Goal: Task Accomplishment & Management: Use online tool/utility

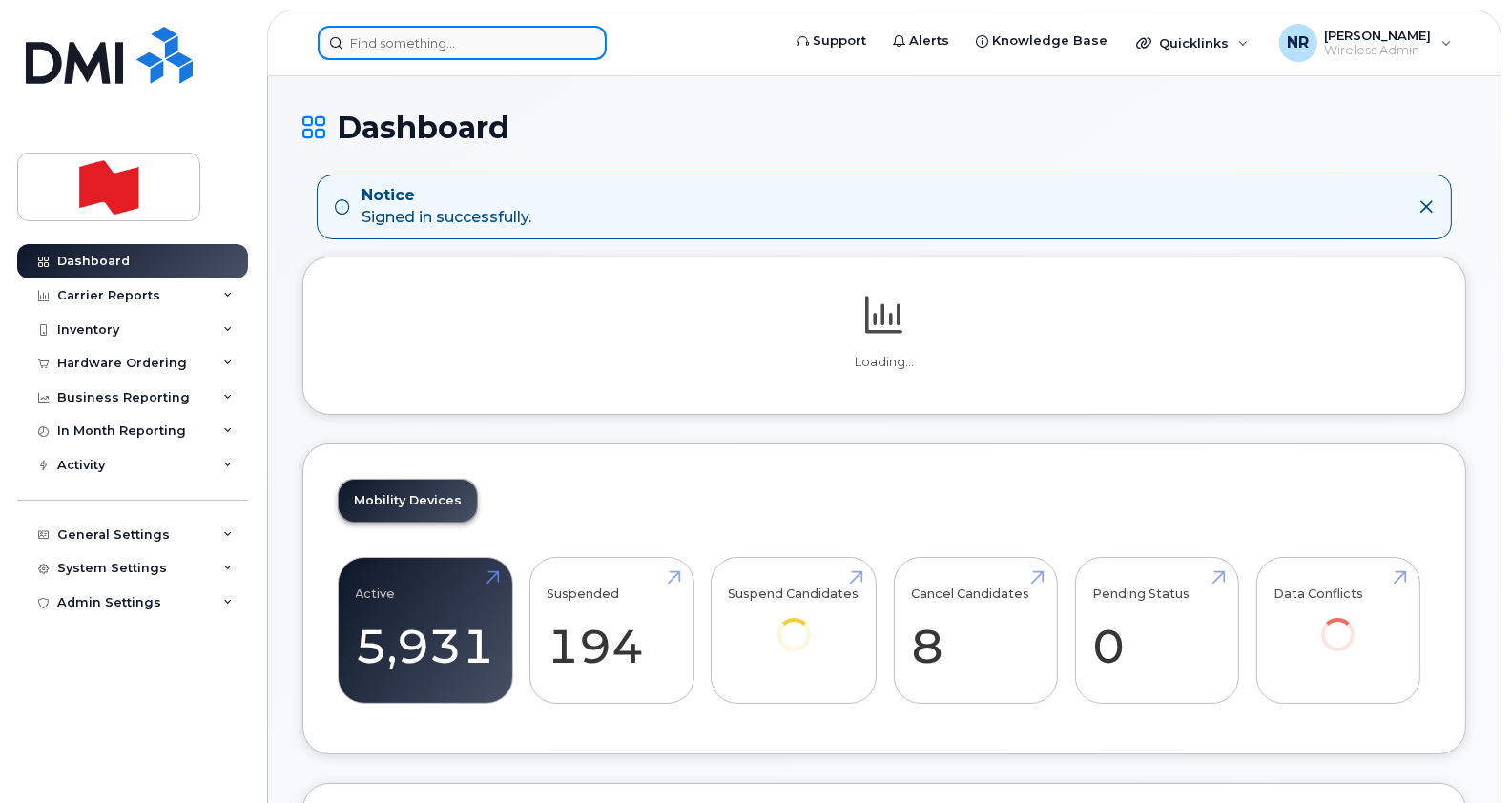
click at [432, 45] on input at bounding box center [462, 43] width 289 height 34
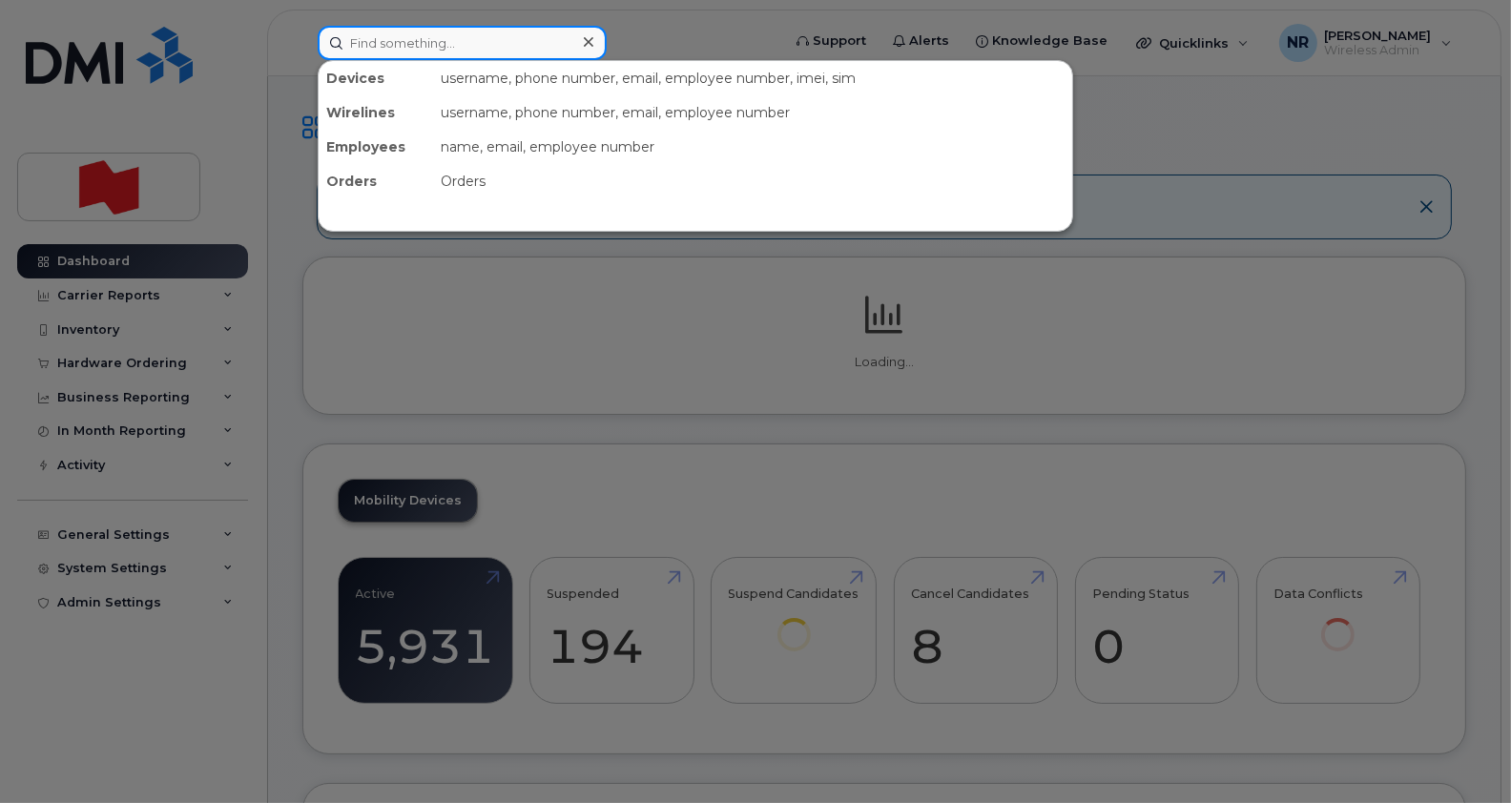
paste input "4169378366"
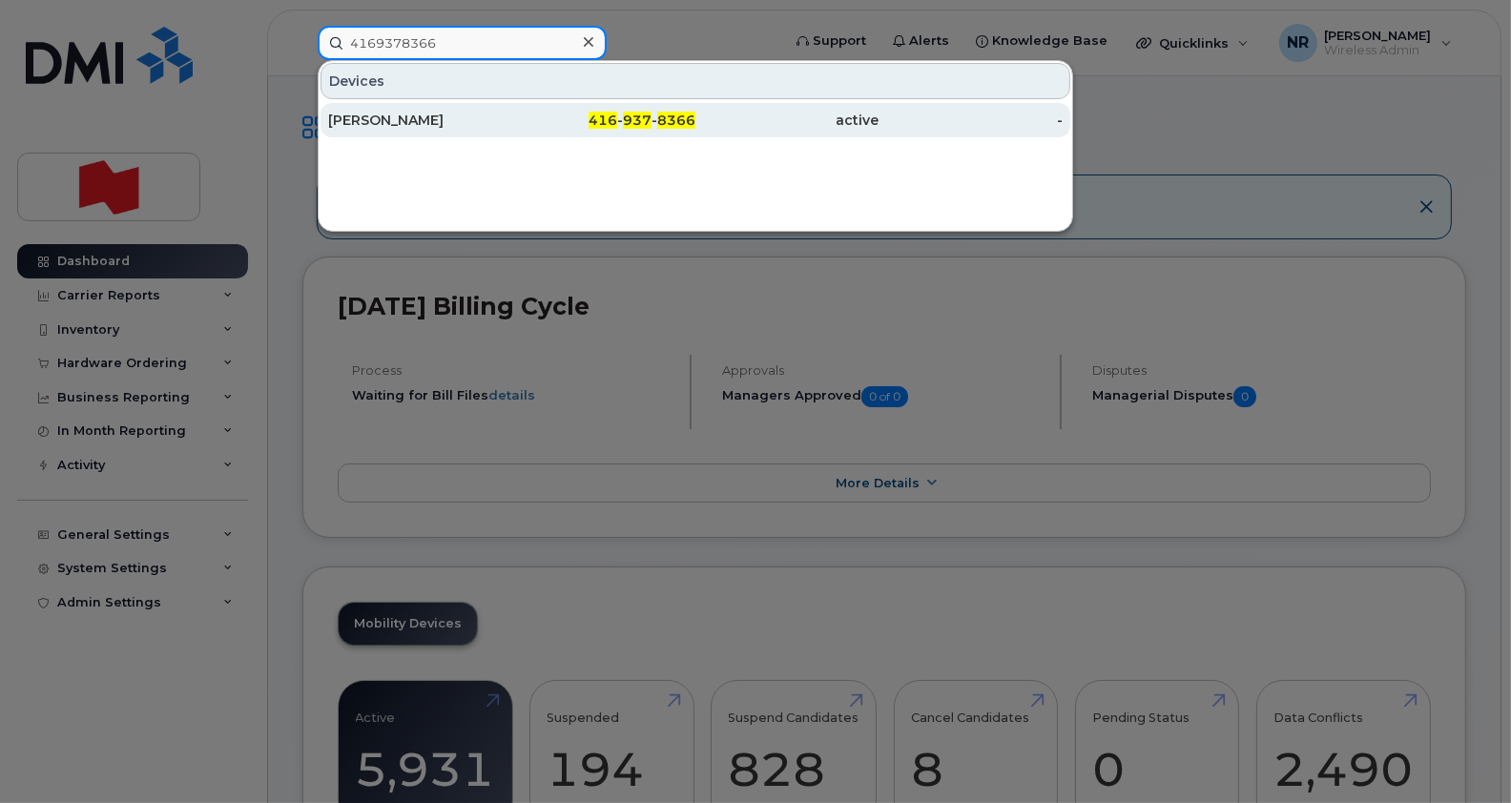
type input "4169378366"
click at [383, 118] on div "Carolyn Allain" at bounding box center [420, 120] width 184 height 19
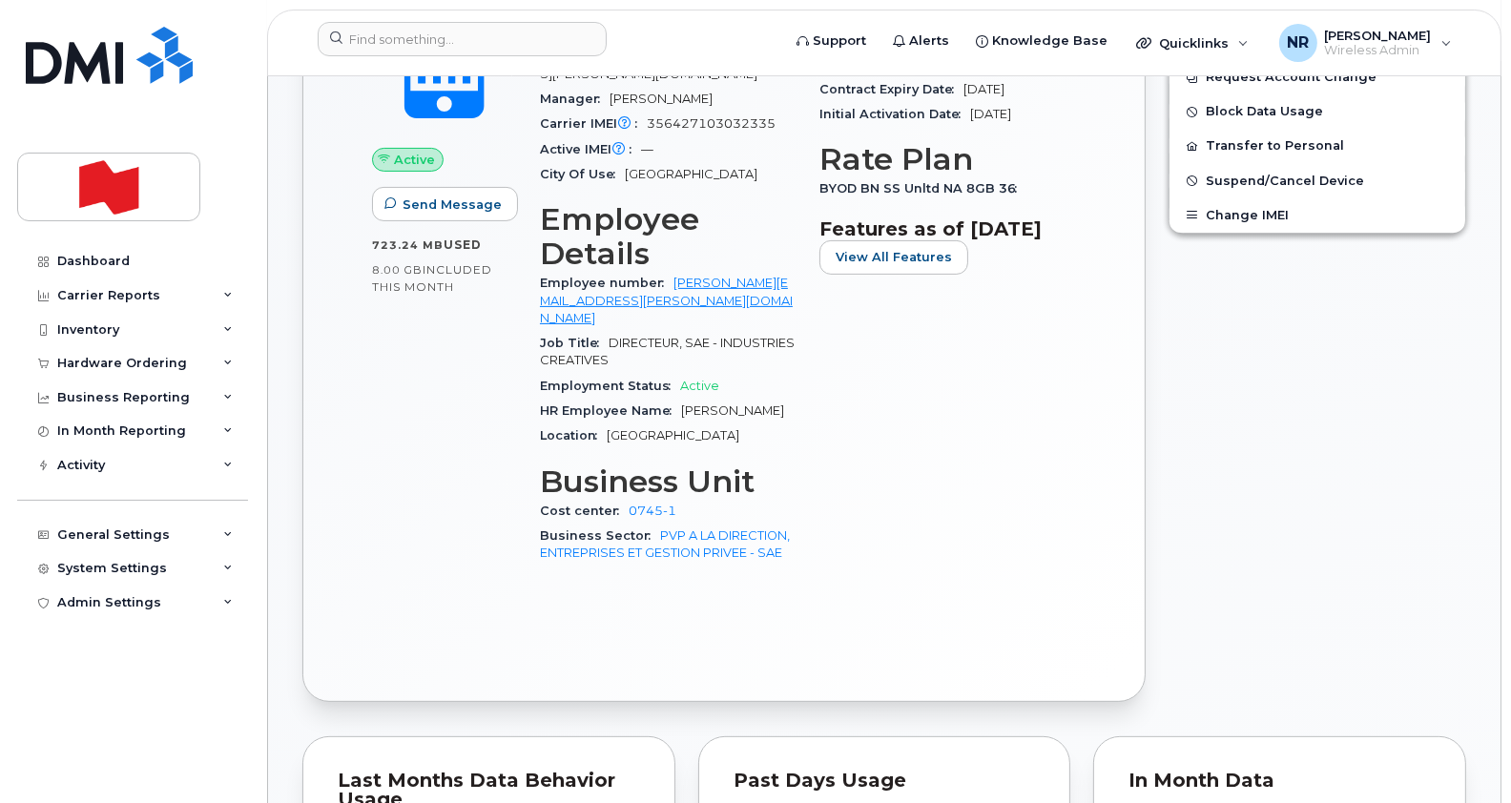
scroll to position [647, 0]
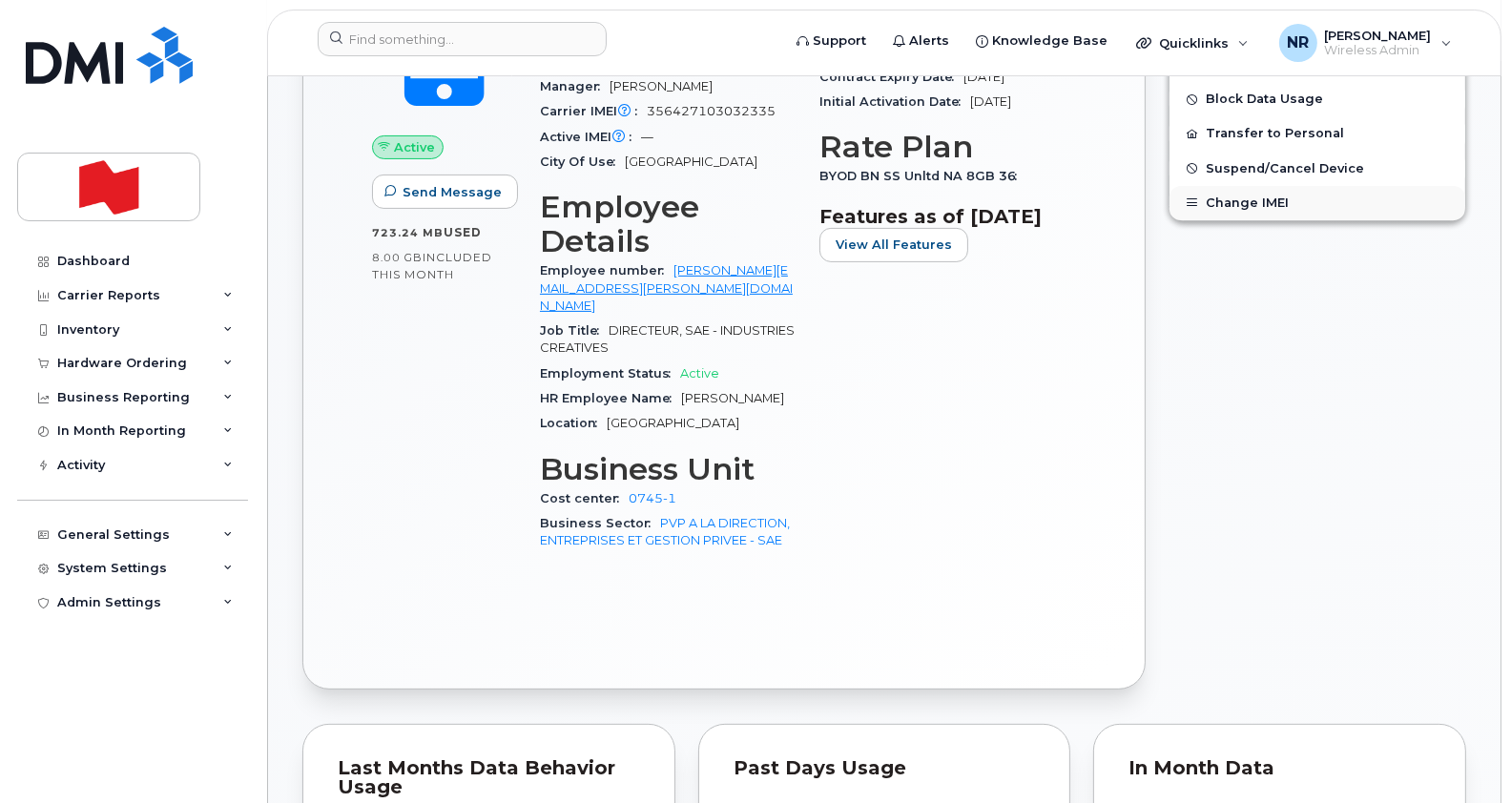
click at [1235, 201] on button "Change IMEI" at bounding box center [1317, 203] width 296 height 34
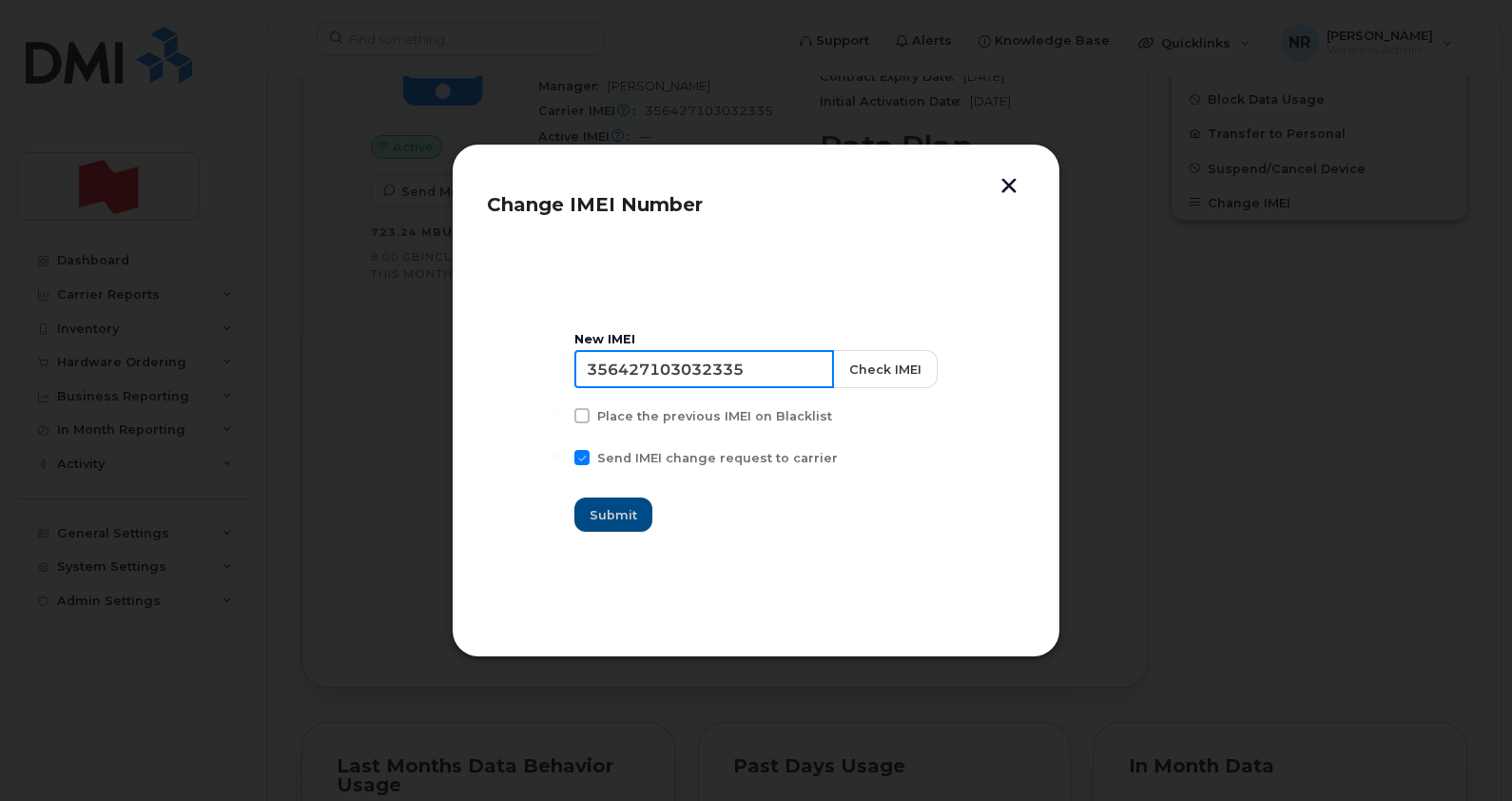
drag, startPoint x: 771, startPoint y: 376, endPoint x: 468, endPoint y: 371, distance: 303.0
click at [468, 371] on div "Change IMEI Number New IMEI 356427103032335 Check IMEI Place the previous IMEI …" at bounding box center [756, 400] width 608 height 514
paste input "7528391542056"
type input "357528391542056"
click at [625, 512] on span "Submit" at bounding box center [614, 515] width 48 height 18
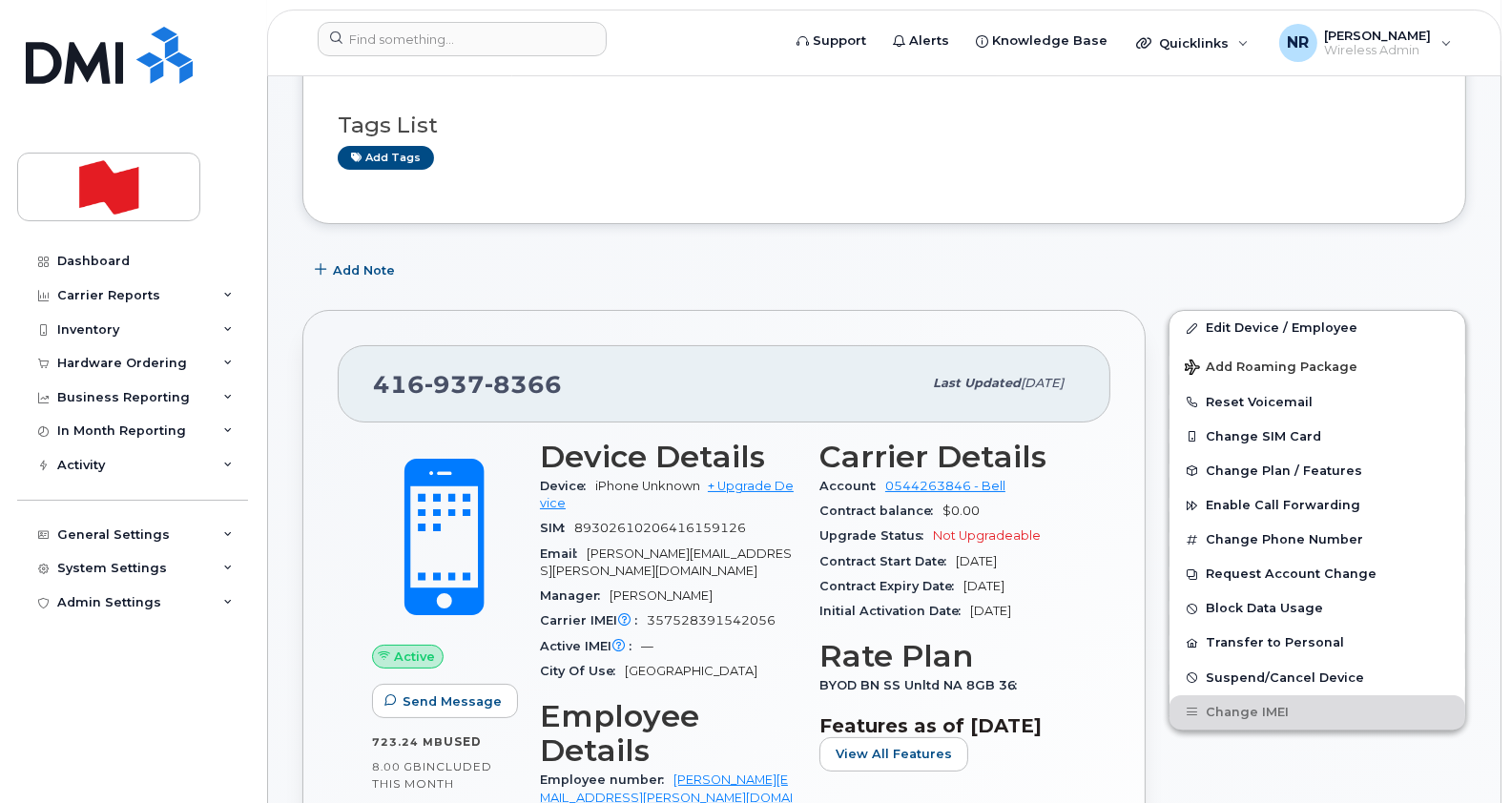
scroll to position [0, 0]
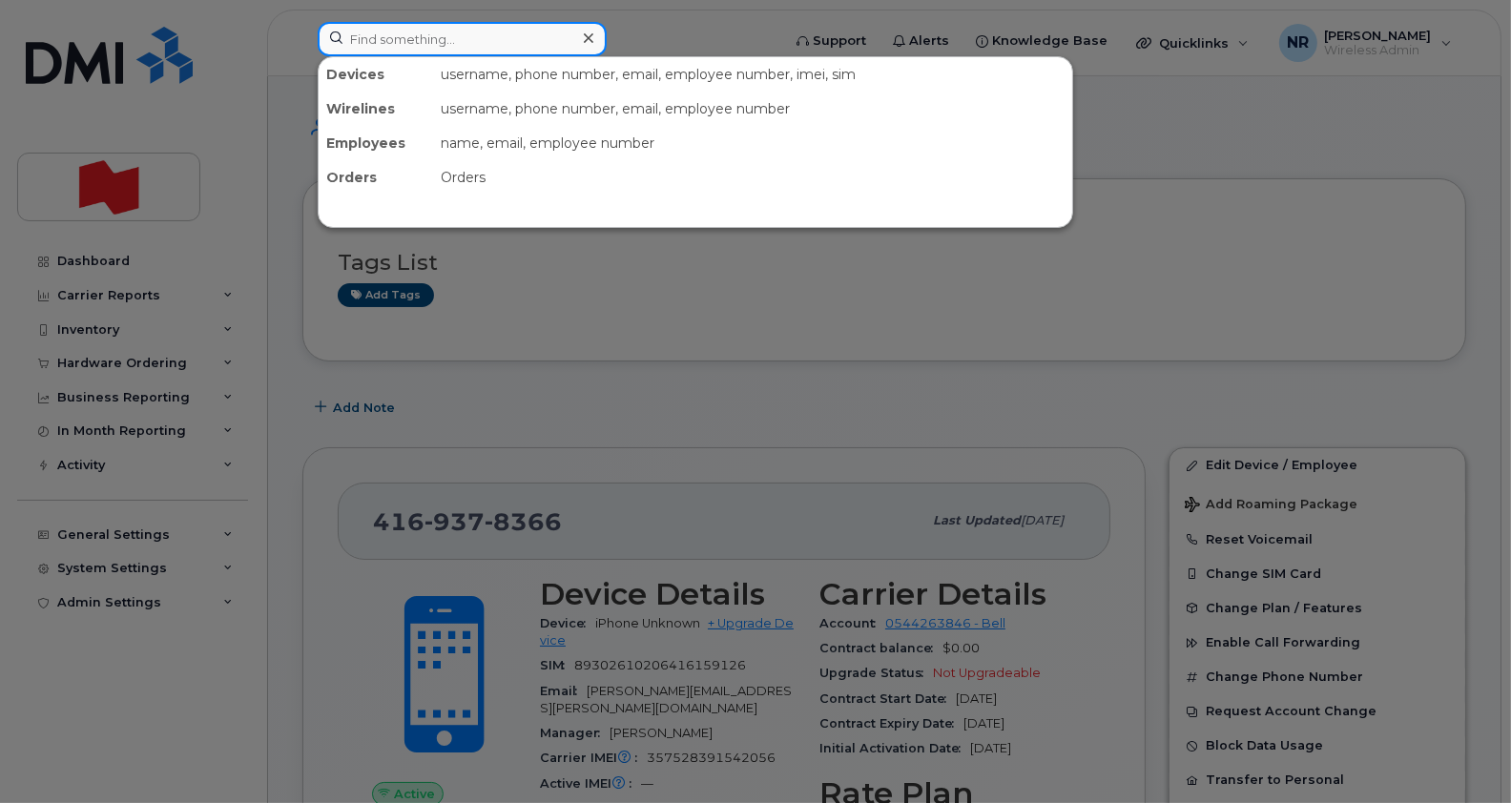
click at [488, 25] on input at bounding box center [462, 39] width 289 height 34
paste input "5062521731"
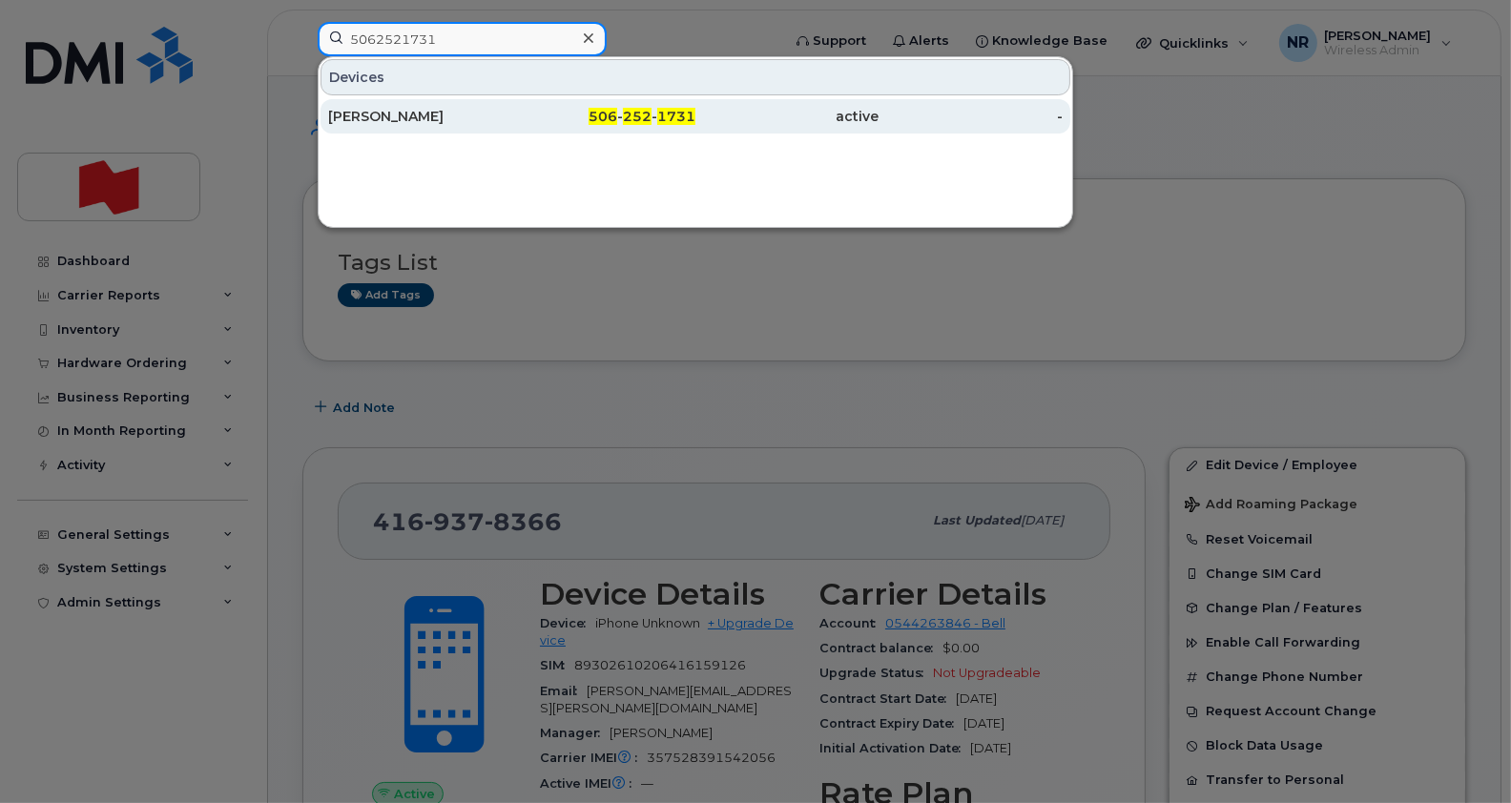
type input "5062521731"
click at [403, 117] on div "Charles A. Aubé" at bounding box center [420, 116] width 184 height 19
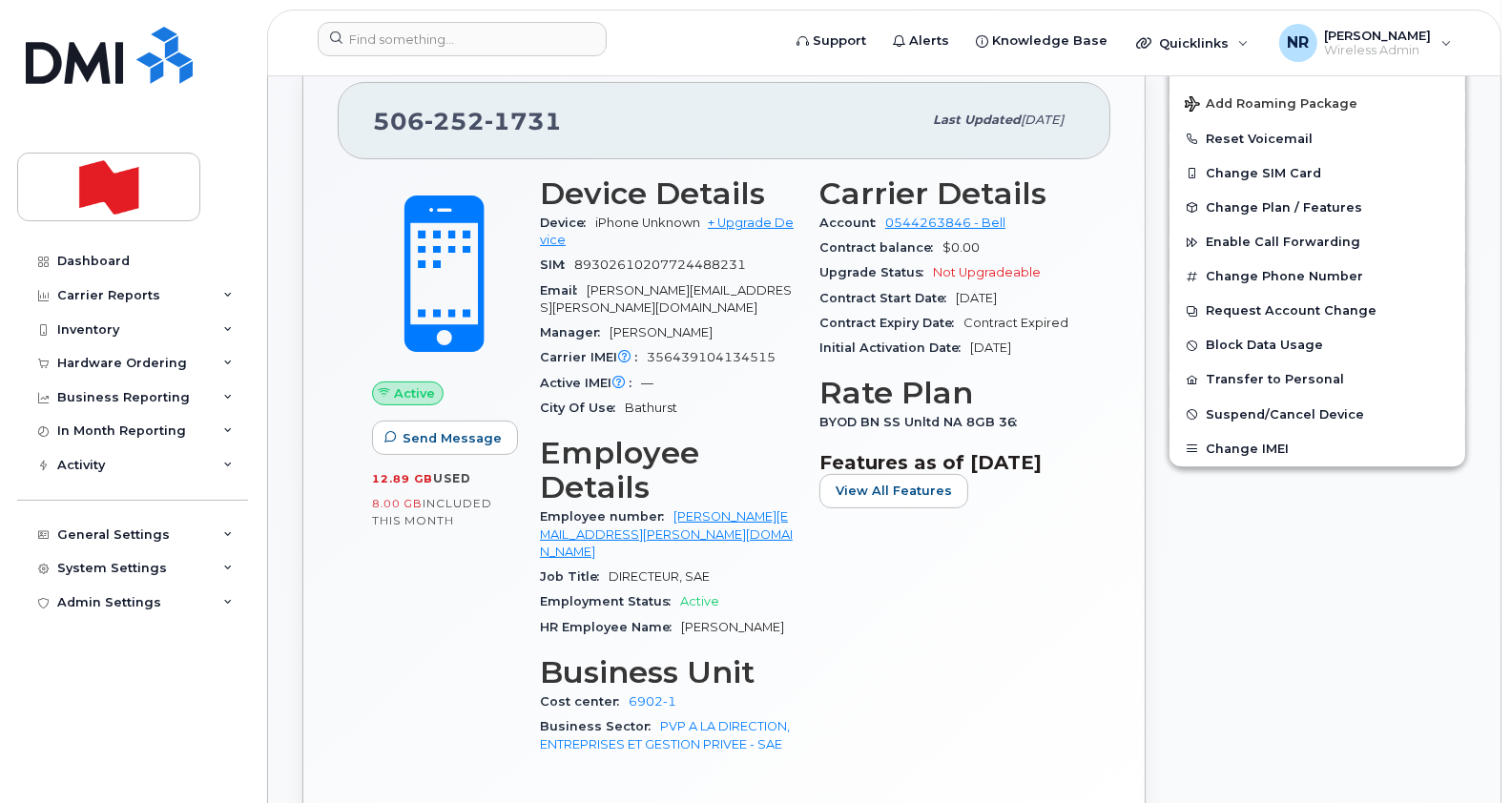
scroll to position [409, 0]
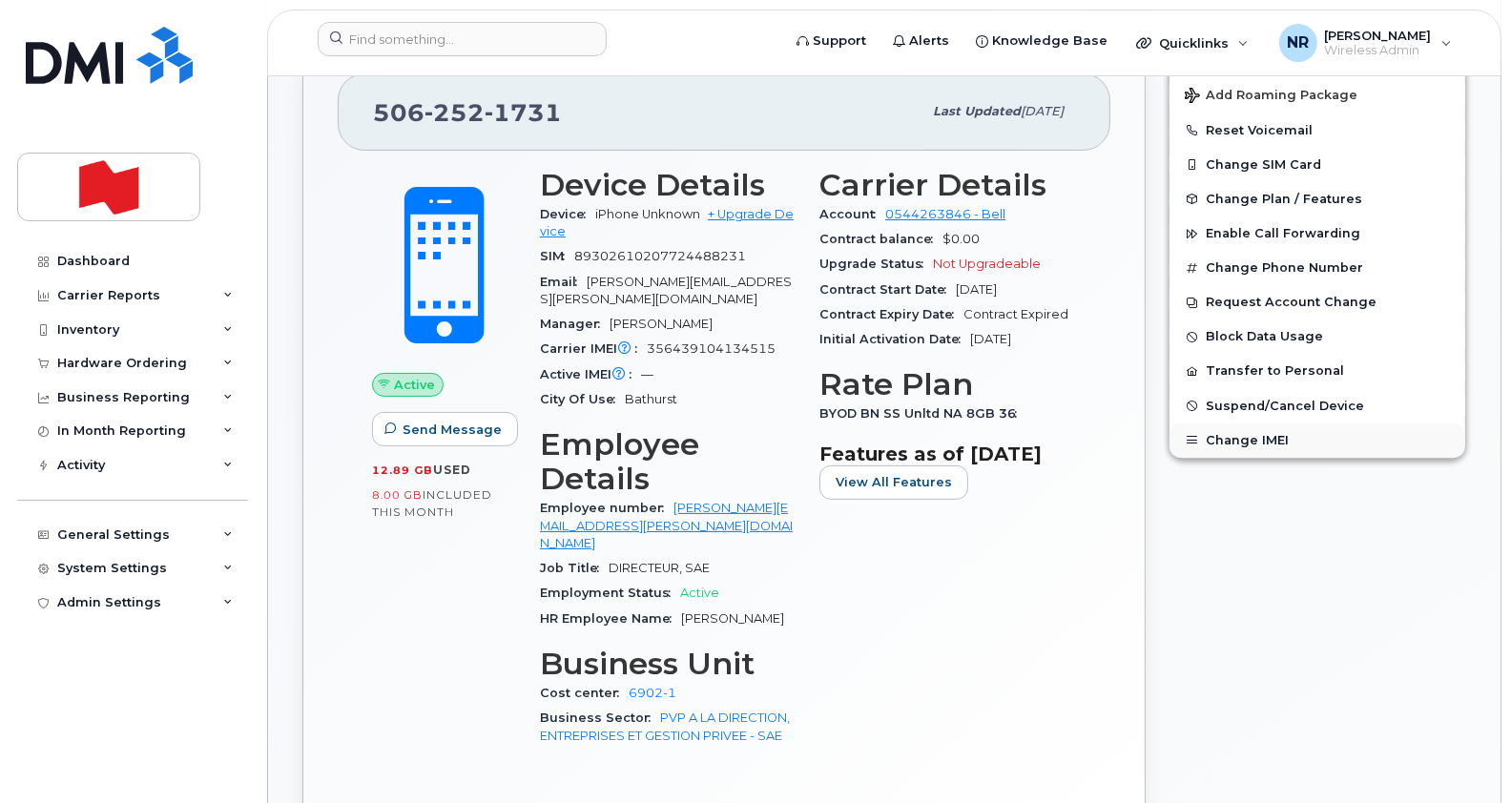
click at [1240, 442] on button "Change IMEI" at bounding box center [1317, 440] width 296 height 34
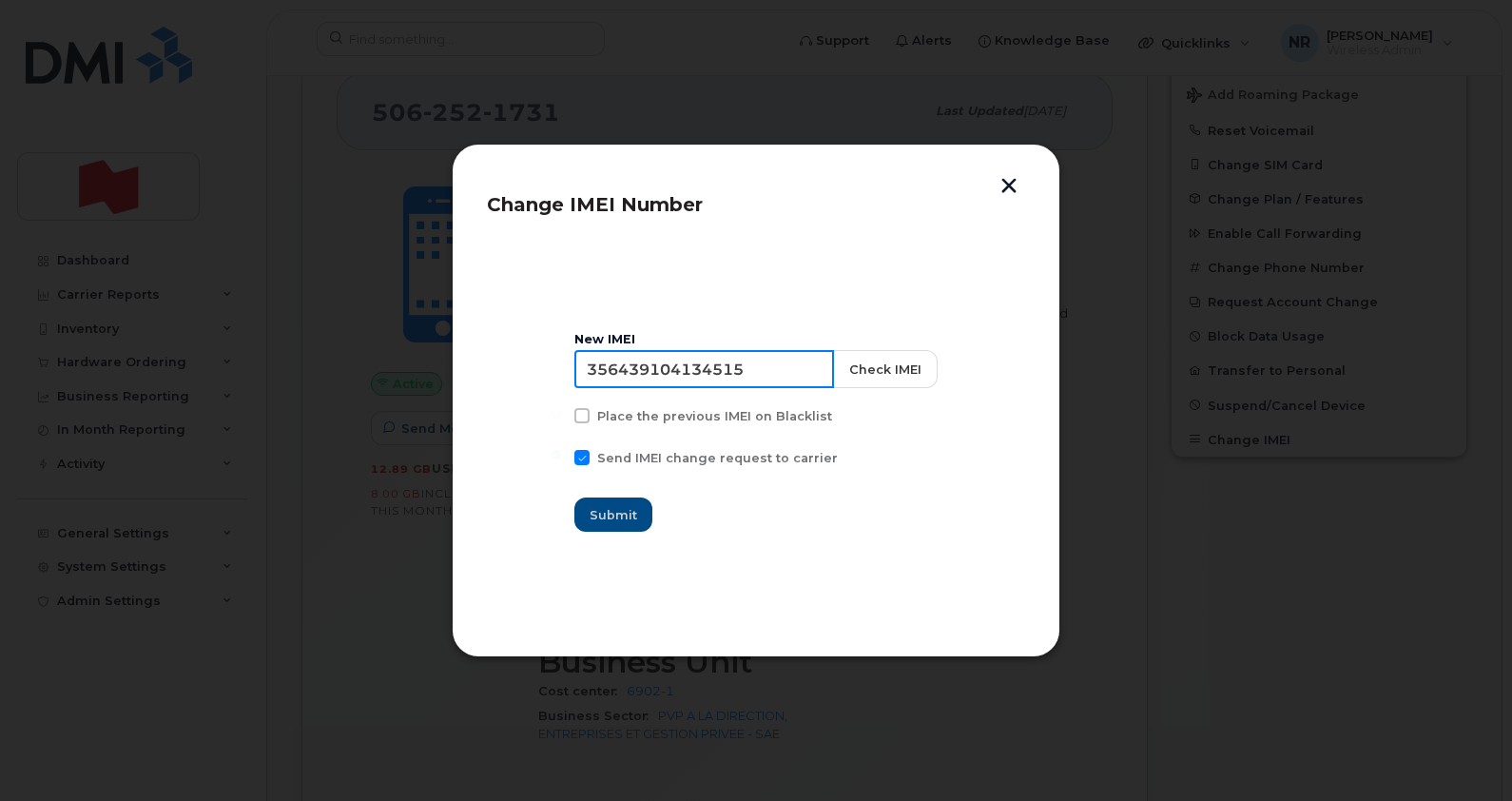
drag, startPoint x: 778, startPoint y: 367, endPoint x: 486, endPoint y: 343, distance: 293.0
click at [487, 343] on section "New IMEI 356439104134515 Check IMEI Place the previous IMEI on Blacklist Send I…" at bounding box center [756, 431] width 539 height 380
paste input "3927601297366"
type input "353927601297366"
click at [625, 515] on span "Submit" at bounding box center [614, 515] width 48 height 18
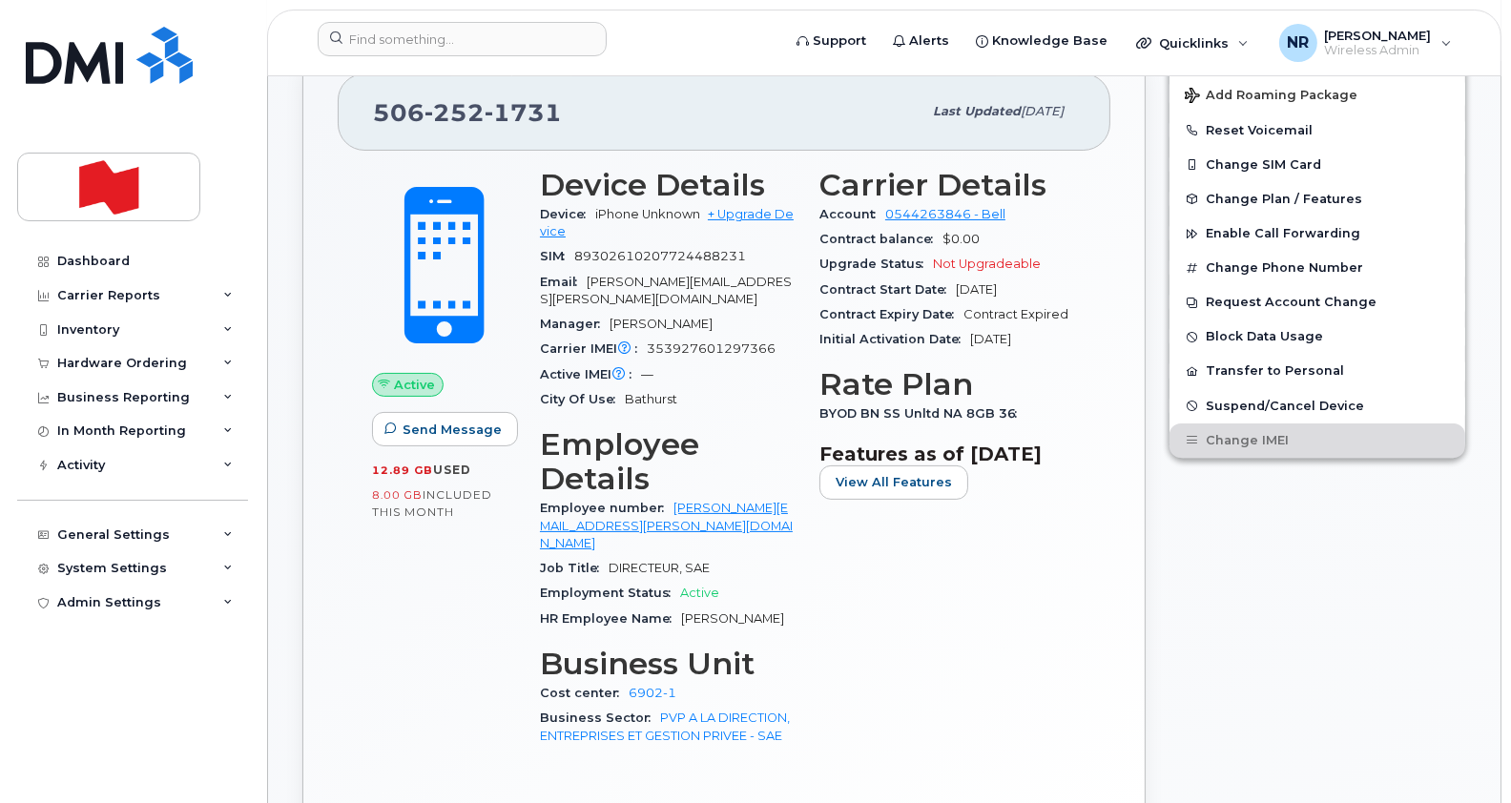
drag, startPoint x: 1510, startPoint y: 187, endPoint x: 1516, endPoint y: 29, distance: 158.4
click at [548, 45] on input at bounding box center [462, 39] width 289 height 34
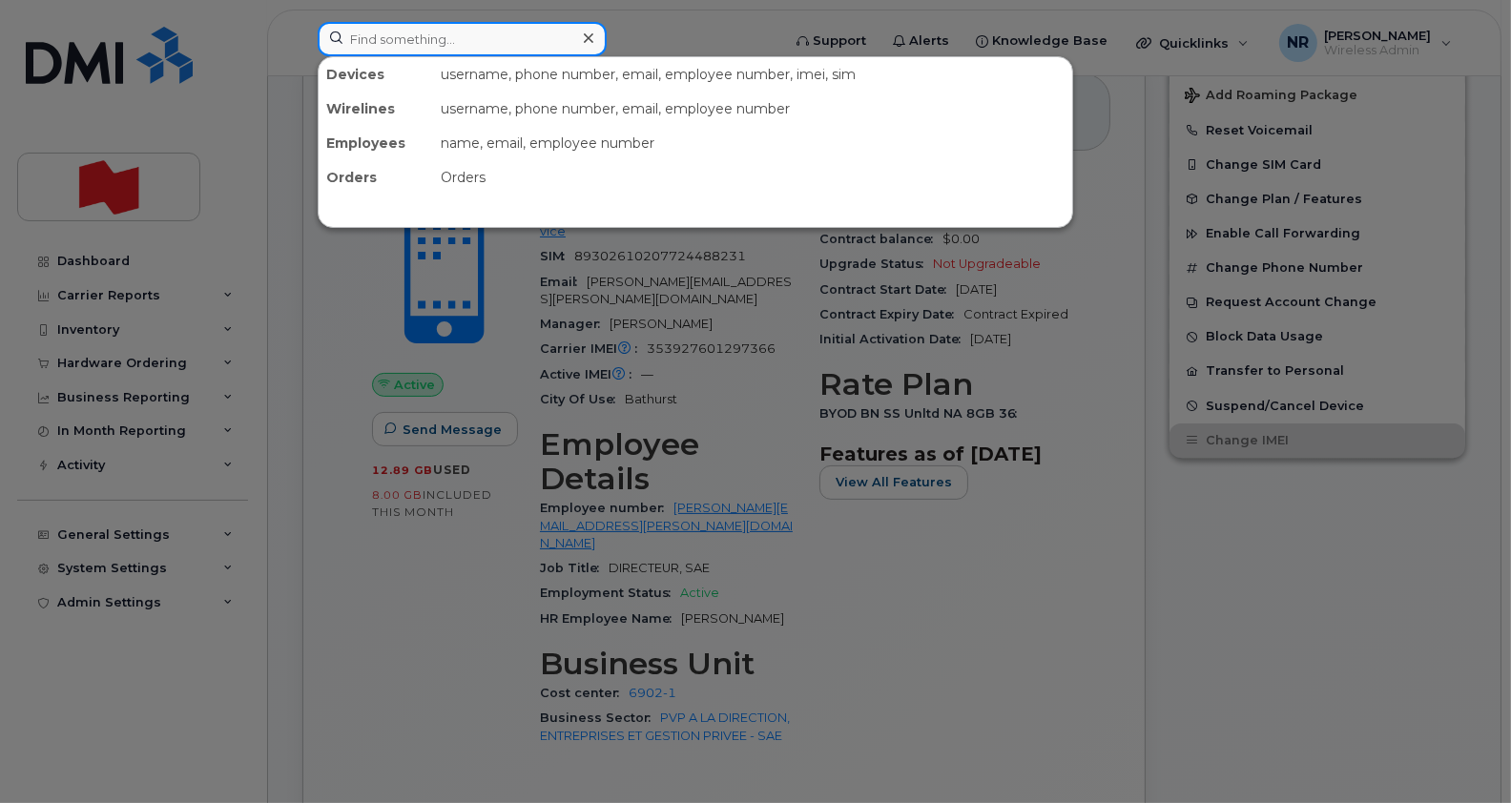
paste input "4388316656"
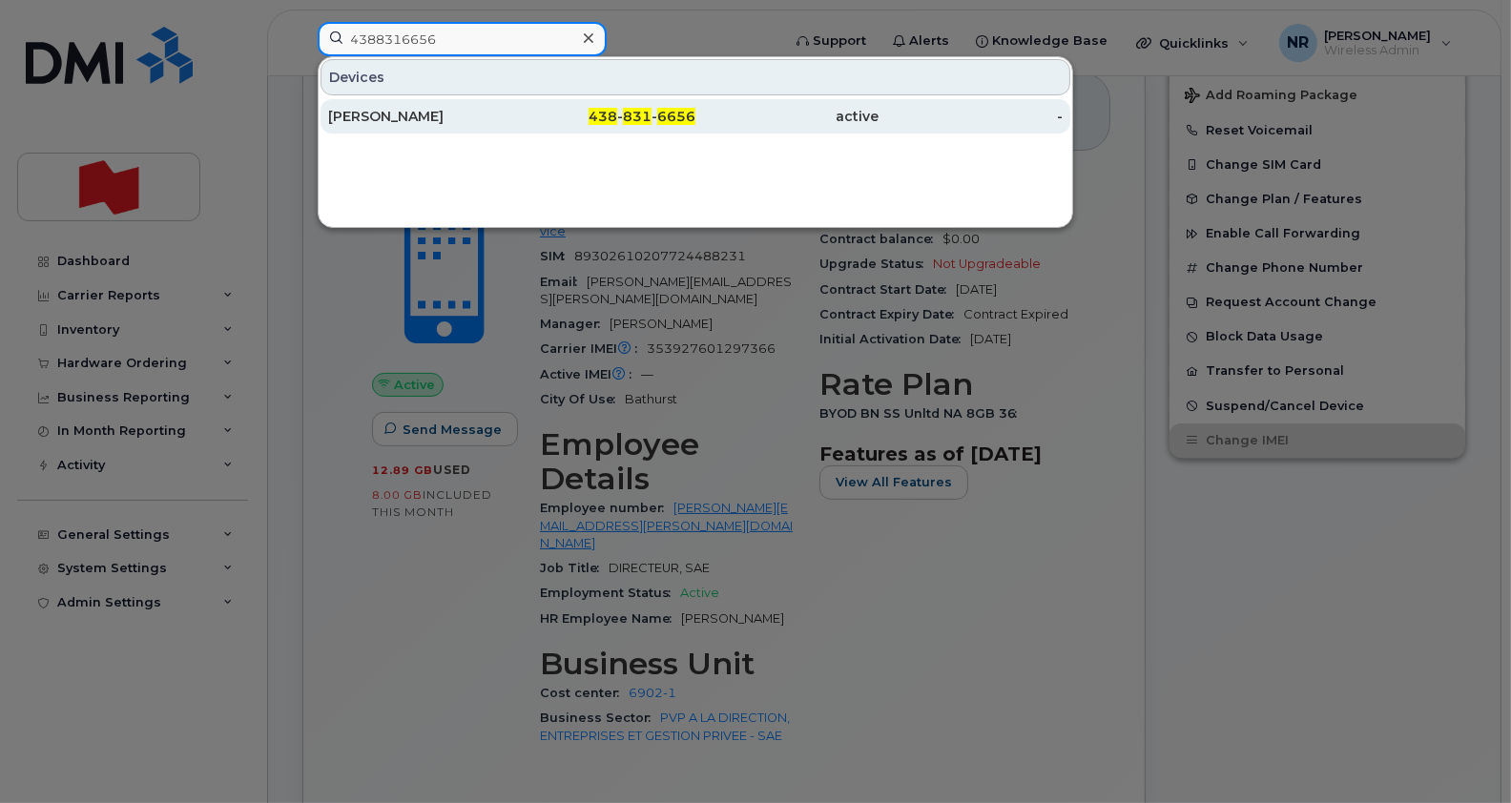
type input "4388316656"
click at [398, 109] on div "Ross Beaudry" at bounding box center [420, 116] width 184 height 19
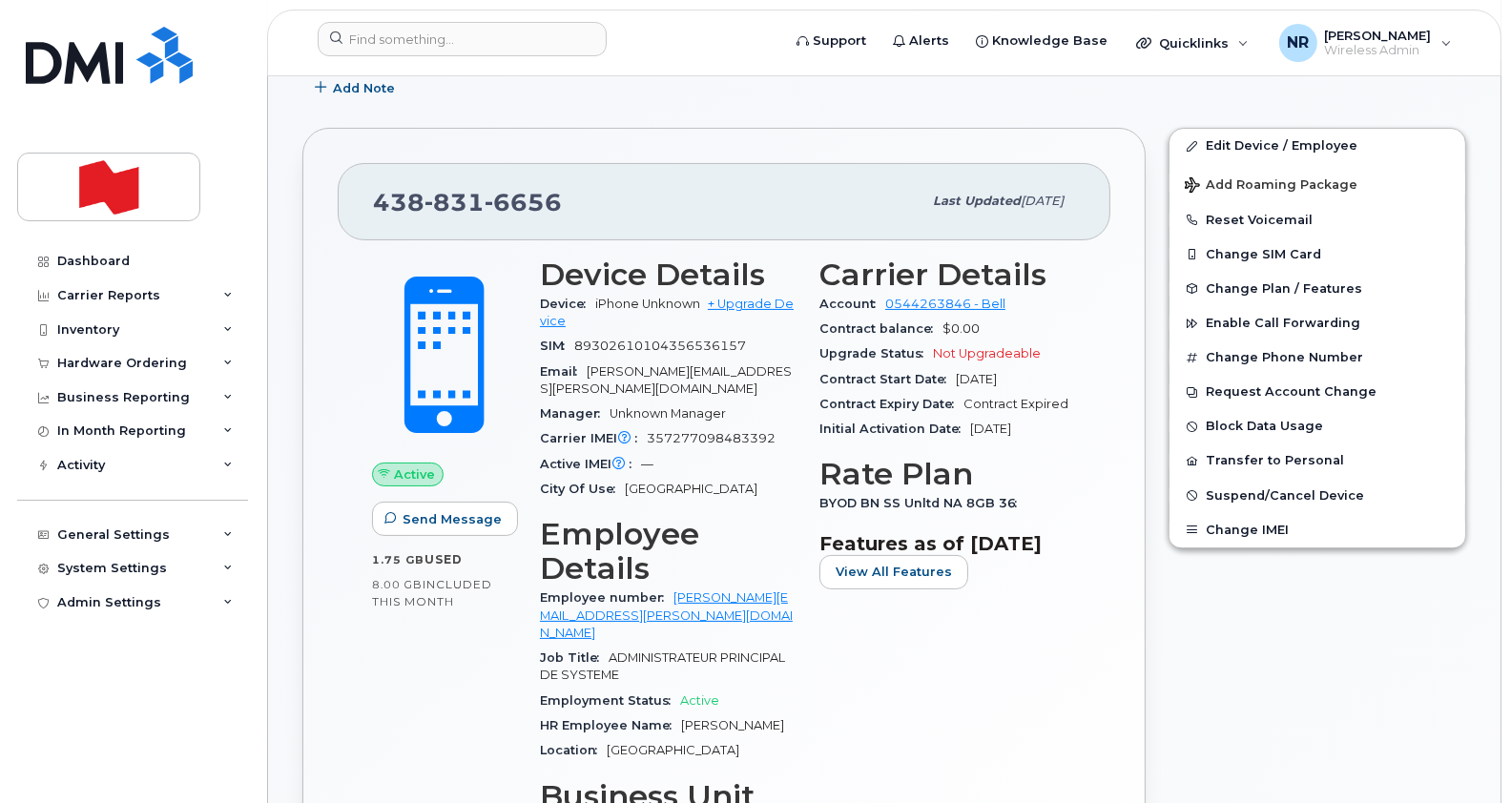
scroll to position [323, 0]
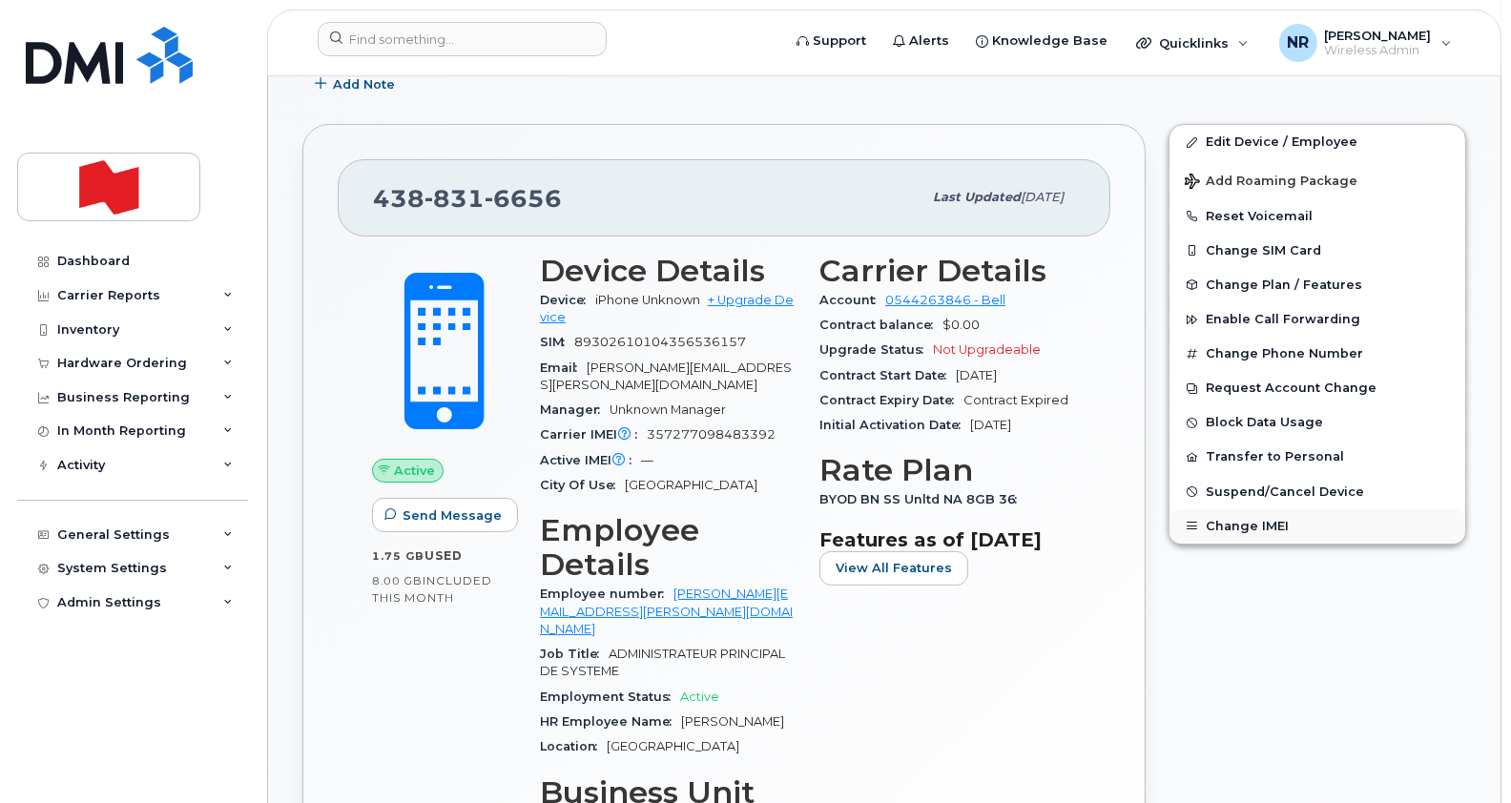
click at [1240, 524] on button "Change IMEI" at bounding box center [1317, 526] width 296 height 34
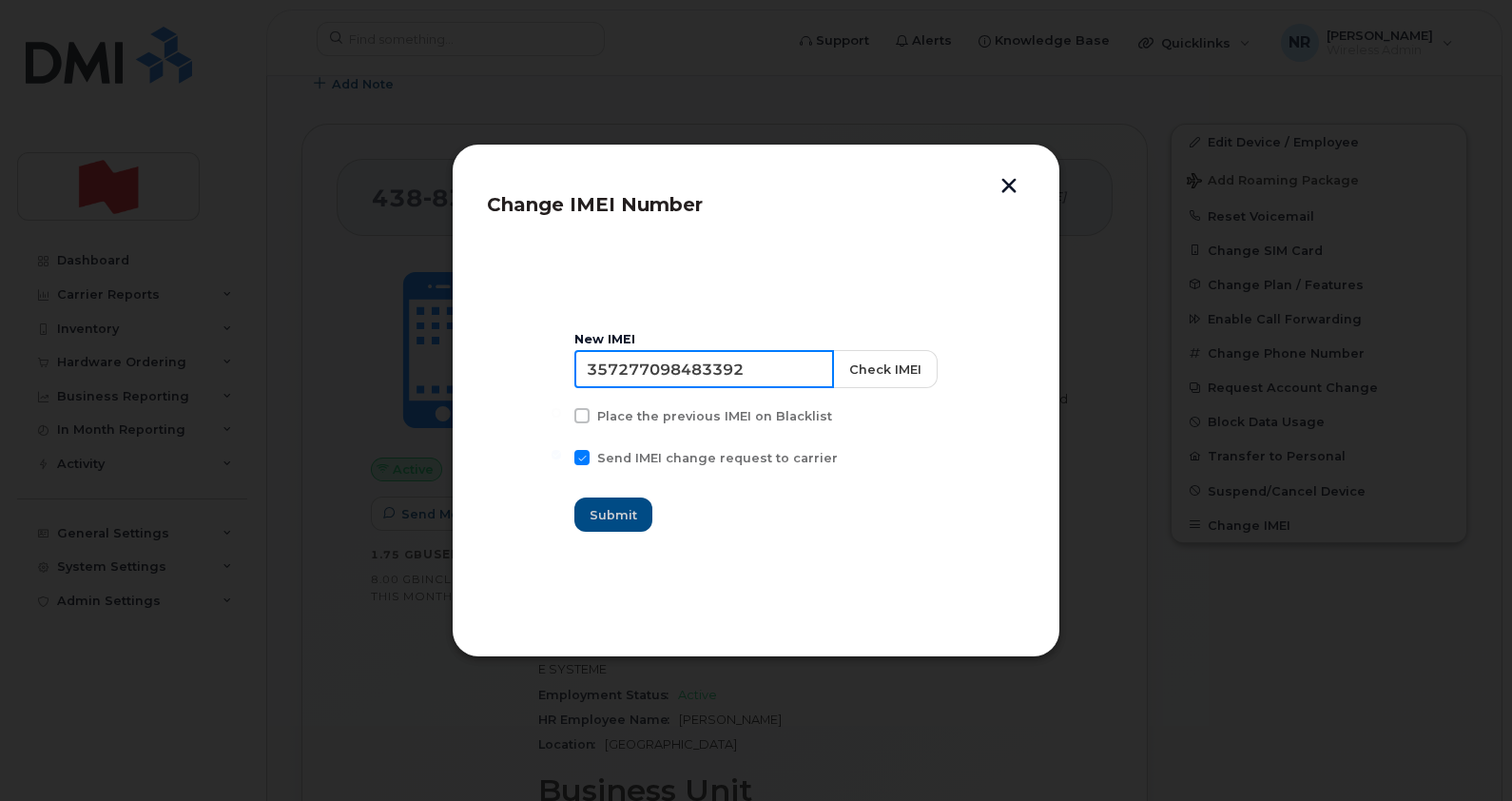
drag, startPoint x: 798, startPoint y: 378, endPoint x: 492, endPoint y: 365, distance: 306.3
click at [492, 365] on section "New IMEI 357277098483392 Check IMEI Place the previous IMEI on Blacklist Send I…" at bounding box center [756, 431] width 539 height 380
paste input "392760126042"
type input "353927601260422"
click at [613, 509] on span "Submit" at bounding box center [614, 515] width 48 height 18
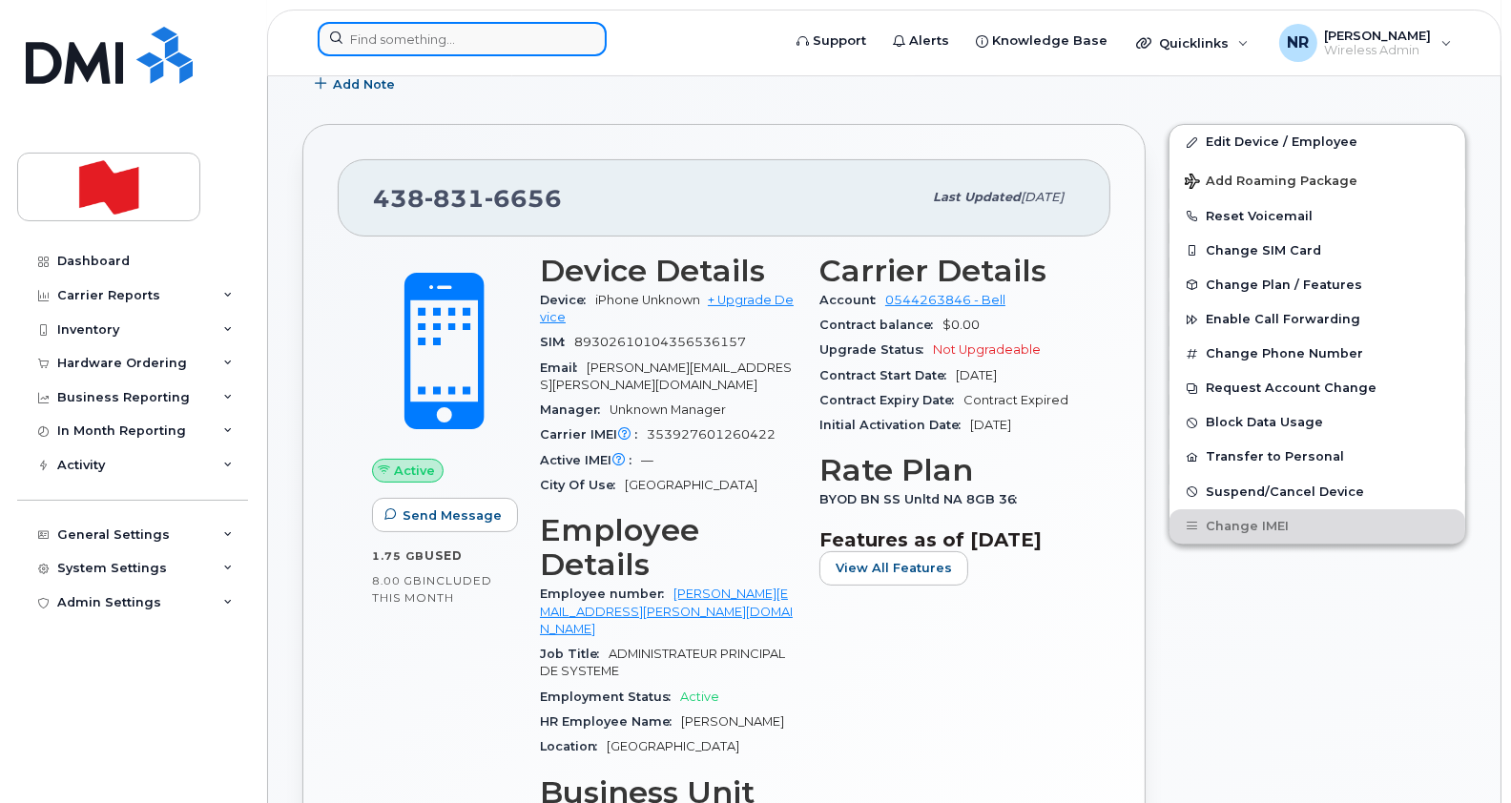
click at [496, 36] on input at bounding box center [462, 39] width 289 height 34
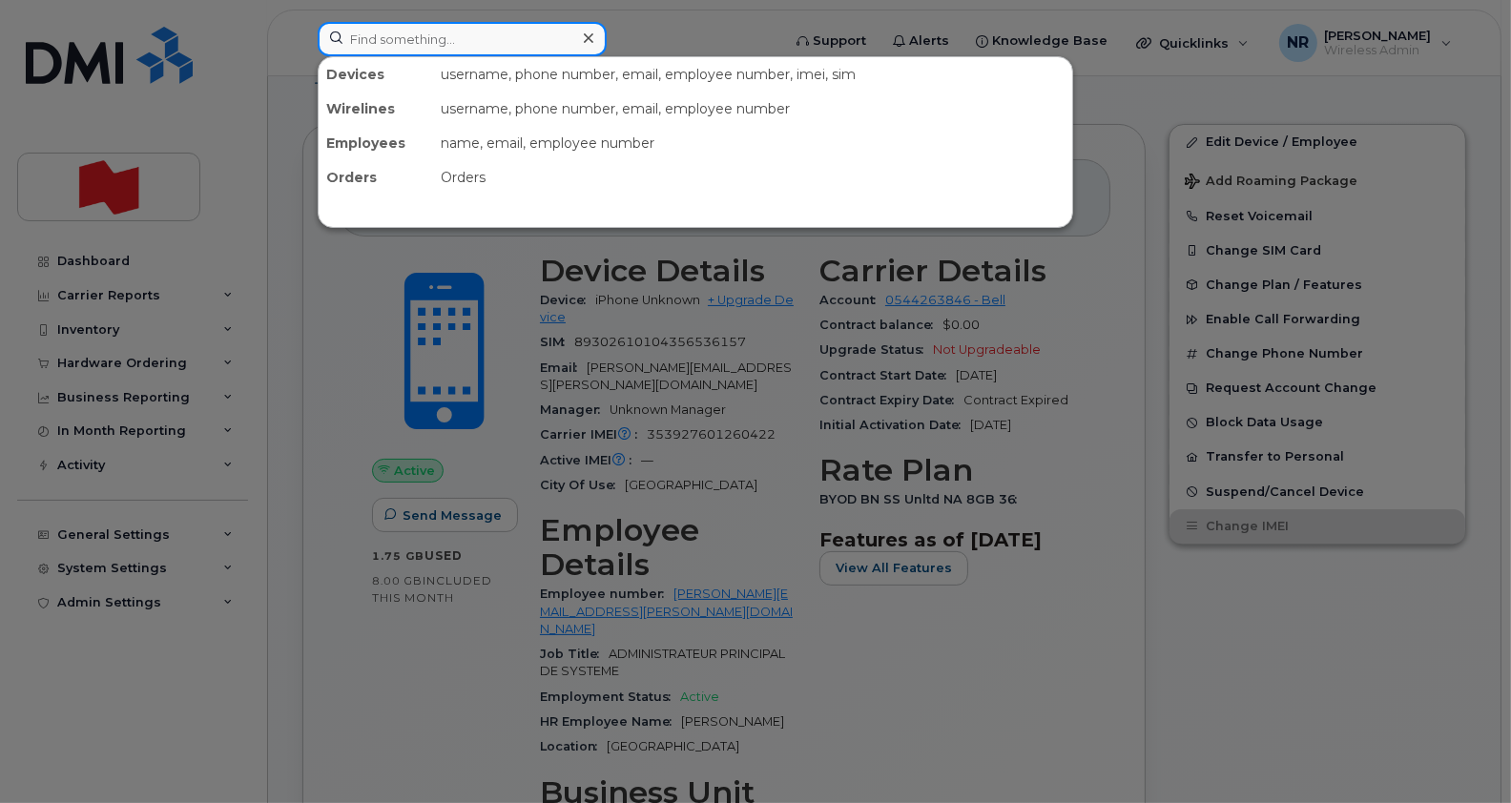
paste input "4383547253"
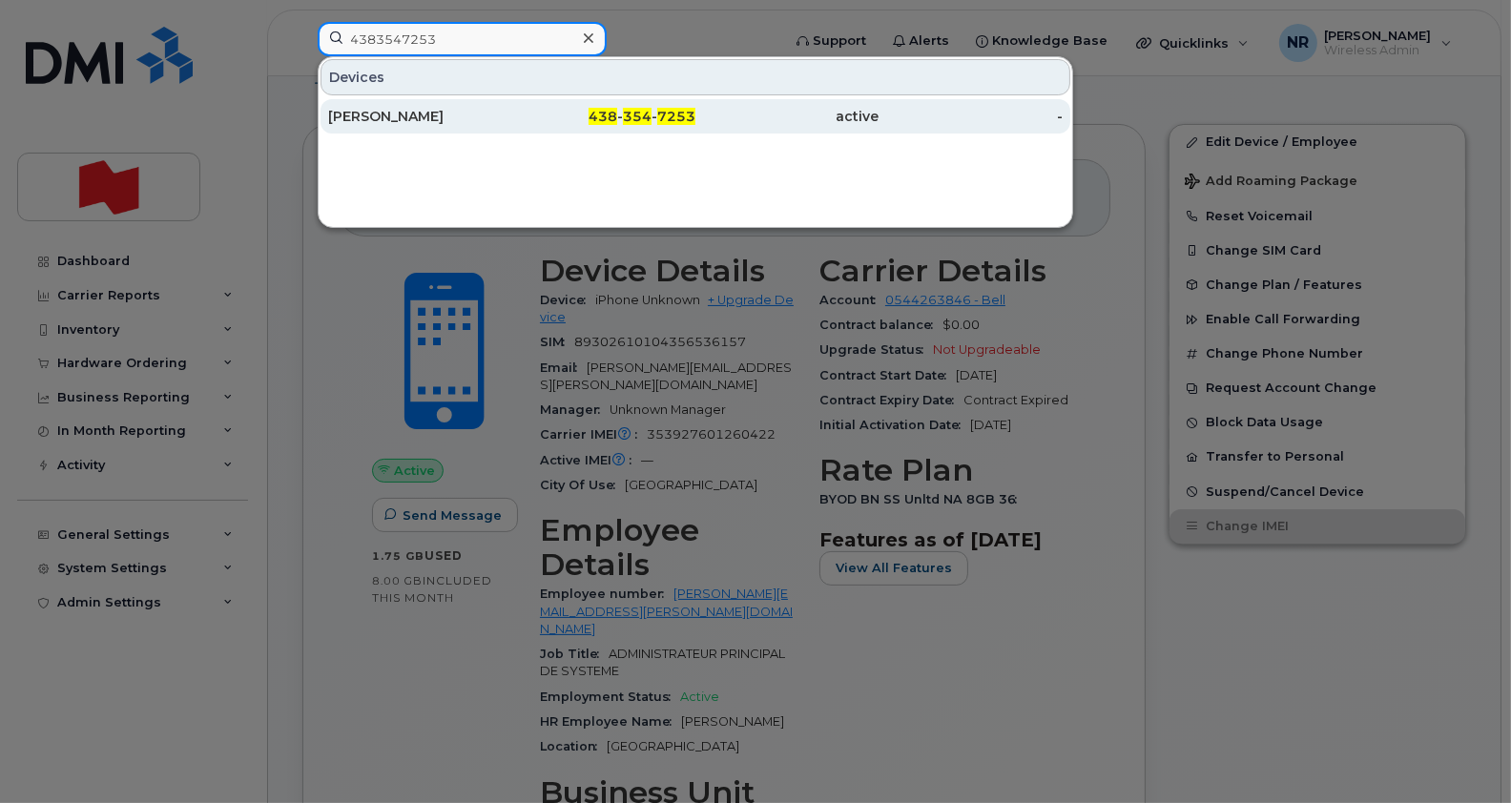
type input "4383547253"
click at [366, 108] on div "Victor Bellefeuille" at bounding box center [420, 116] width 184 height 19
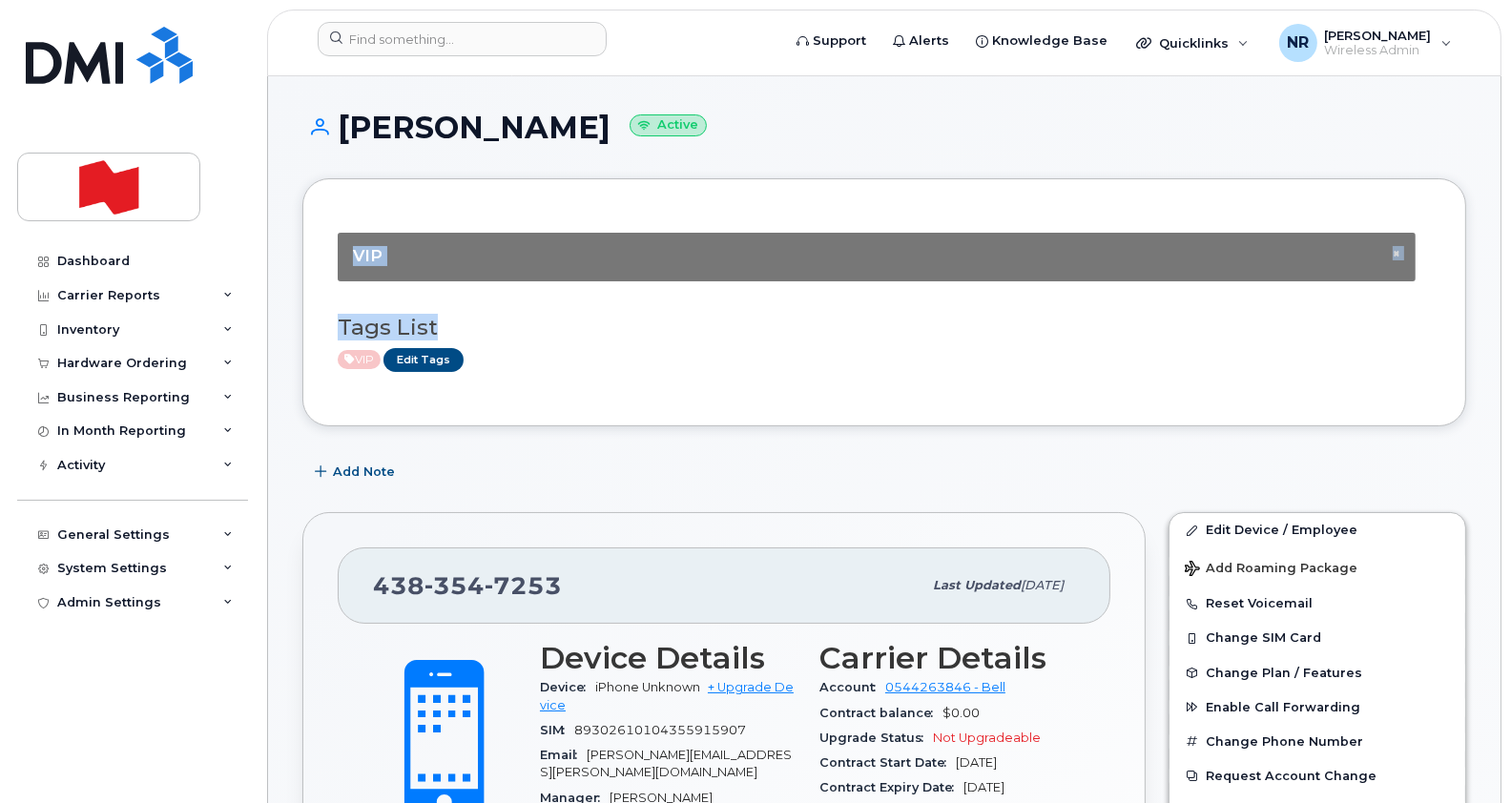
drag, startPoint x: 1510, startPoint y: 136, endPoint x: 1514, endPoint y: 364, distance: 228.0
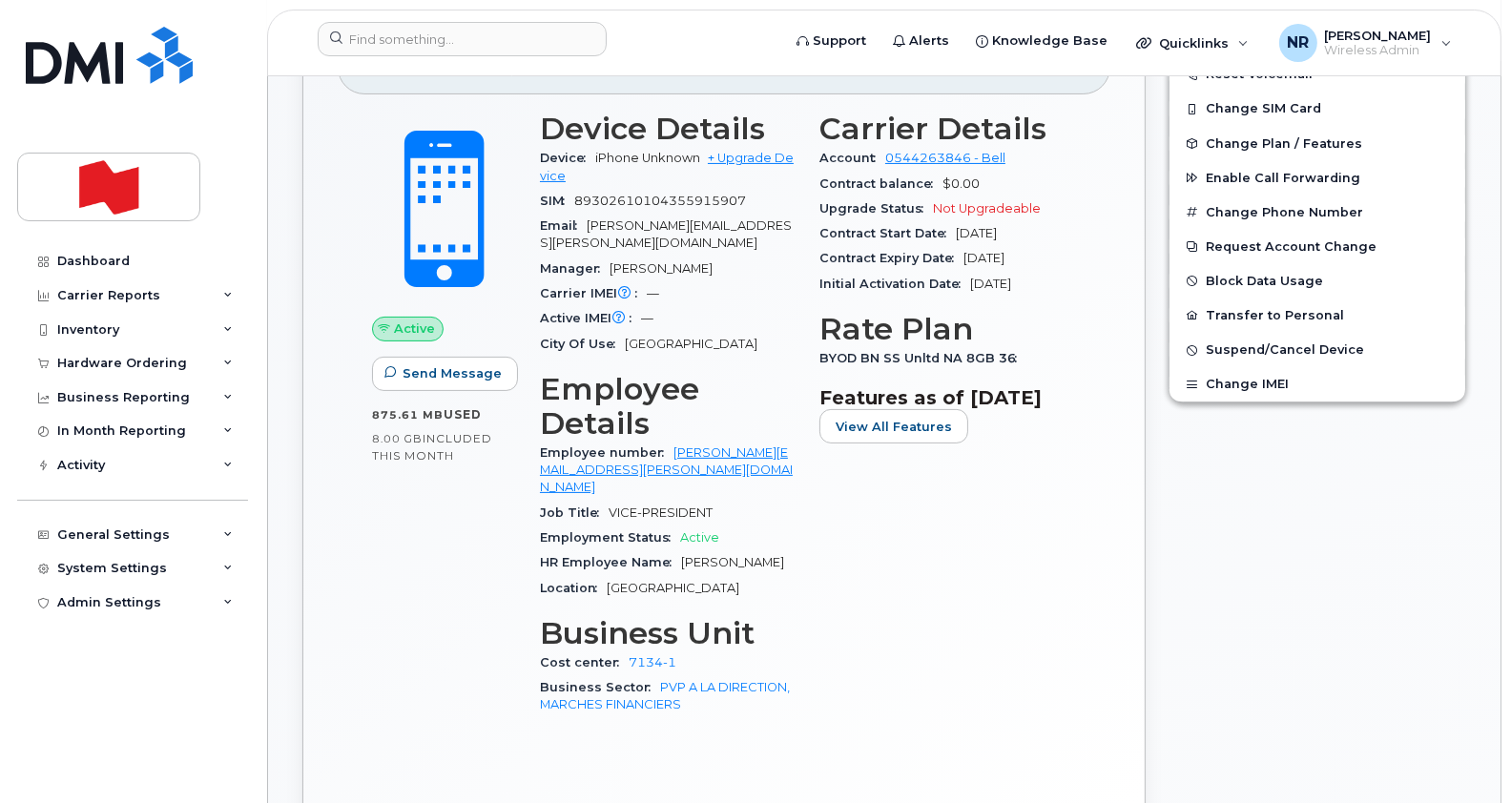
scroll to position [516, 0]
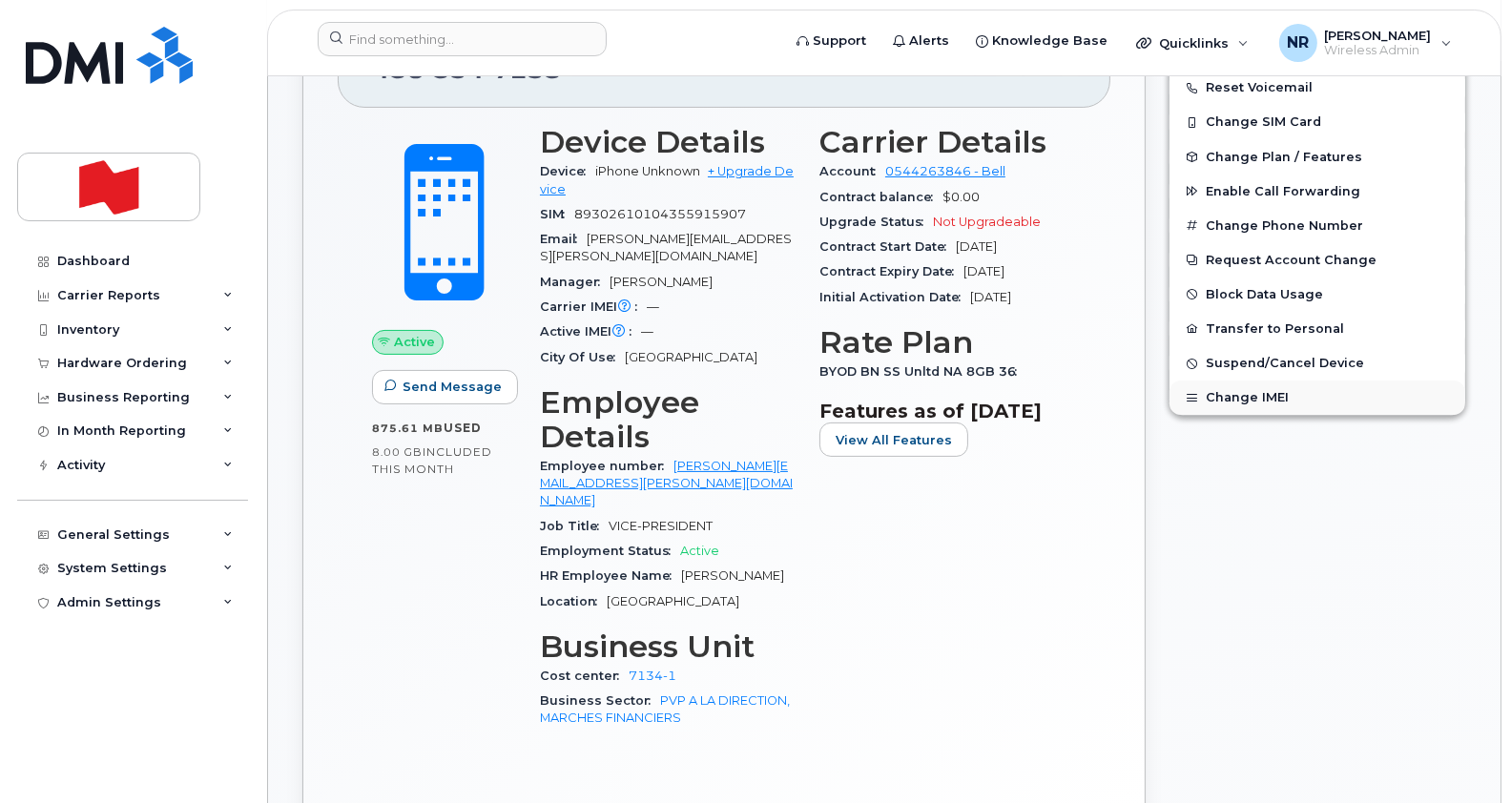
click at [1262, 397] on button "Change IMEI" at bounding box center [1317, 397] width 296 height 34
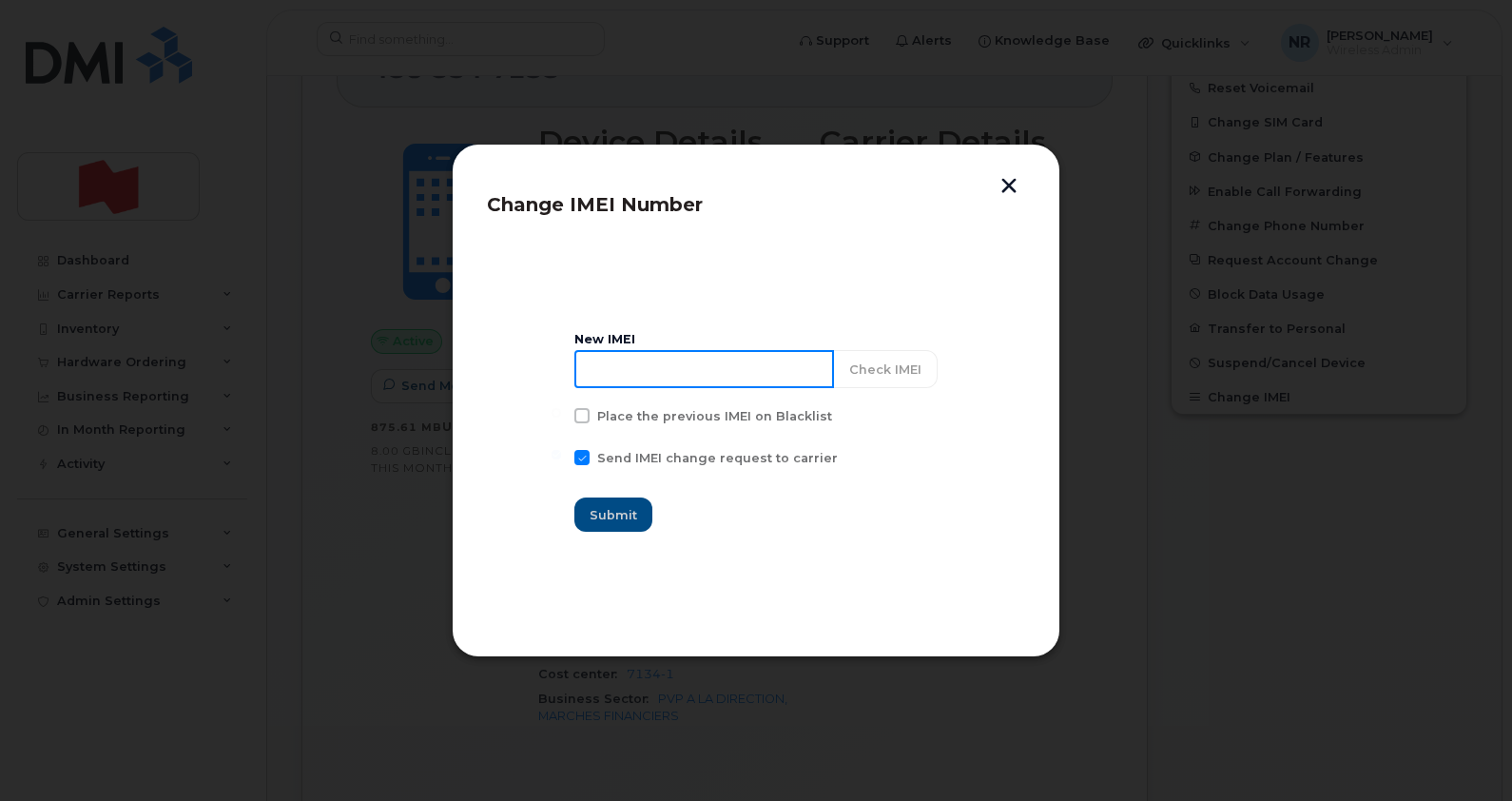
click at [702, 358] on input at bounding box center [704, 369] width 259 height 38
paste input "357528391900320"
type input "357528391900320"
click at [623, 509] on span "Submit" at bounding box center [614, 515] width 48 height 18
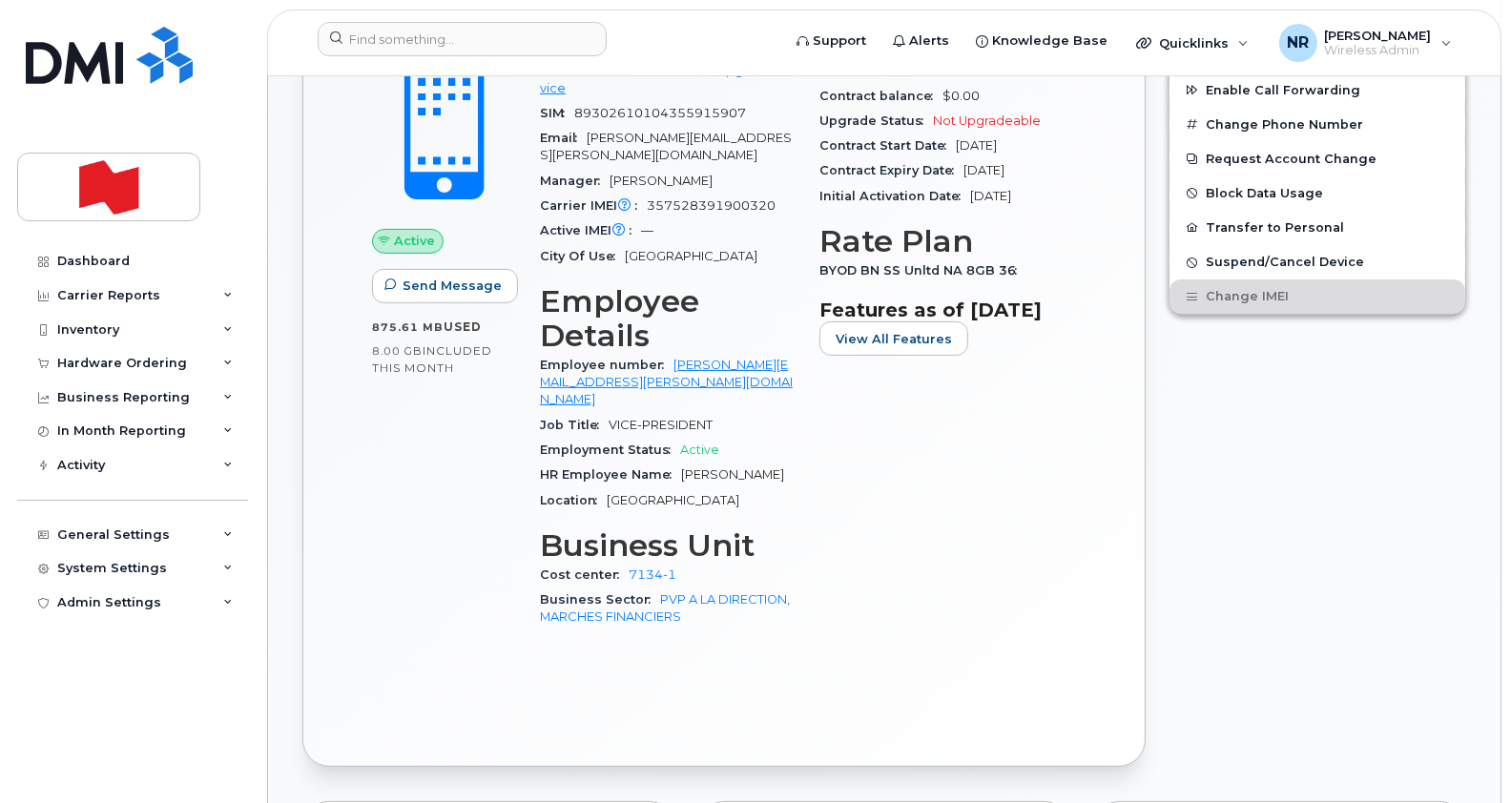
scroll to position [624, 0]
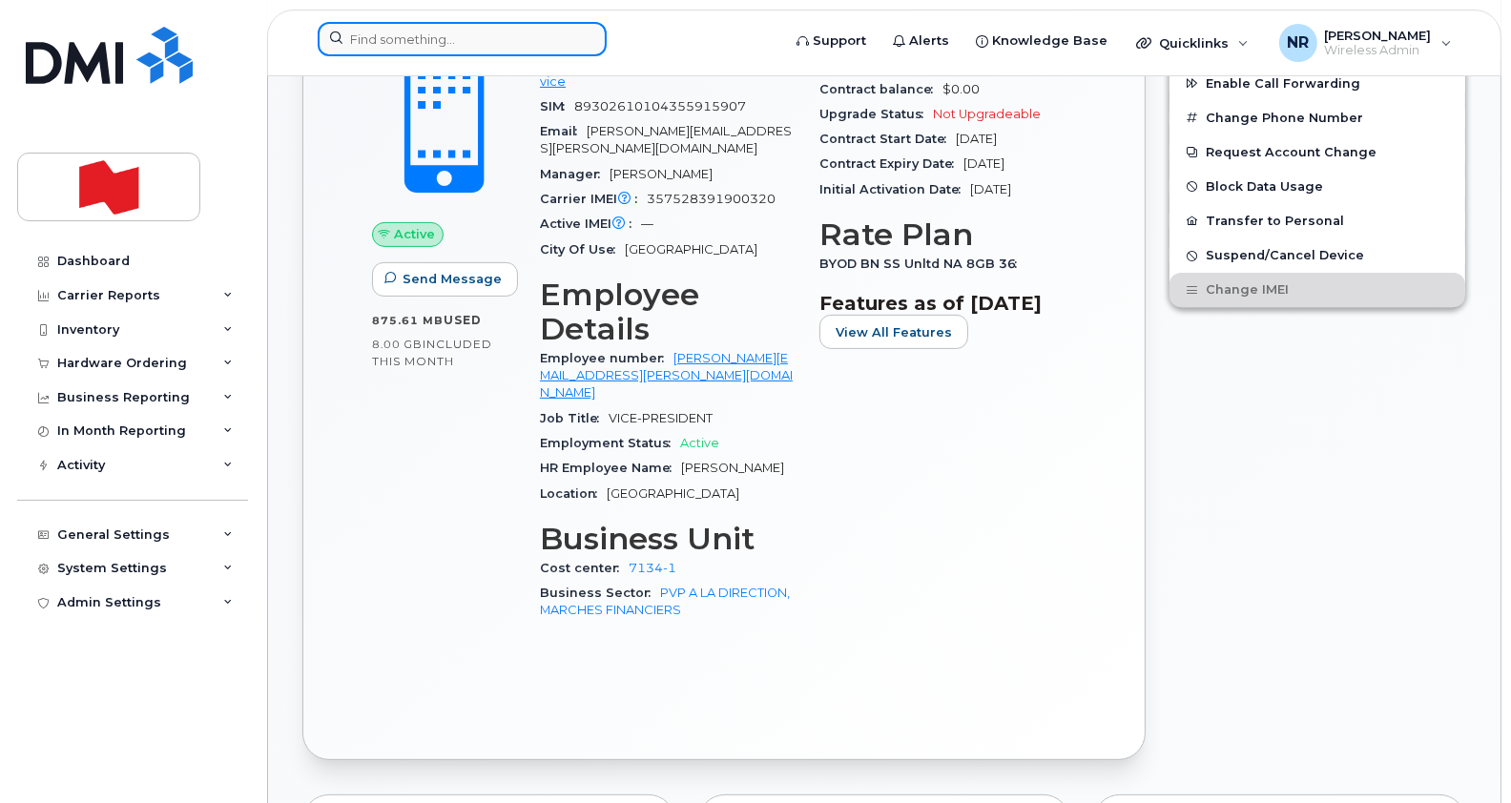
click at [534, 34] on input at bounding box center [462, 39] width 289 height 34
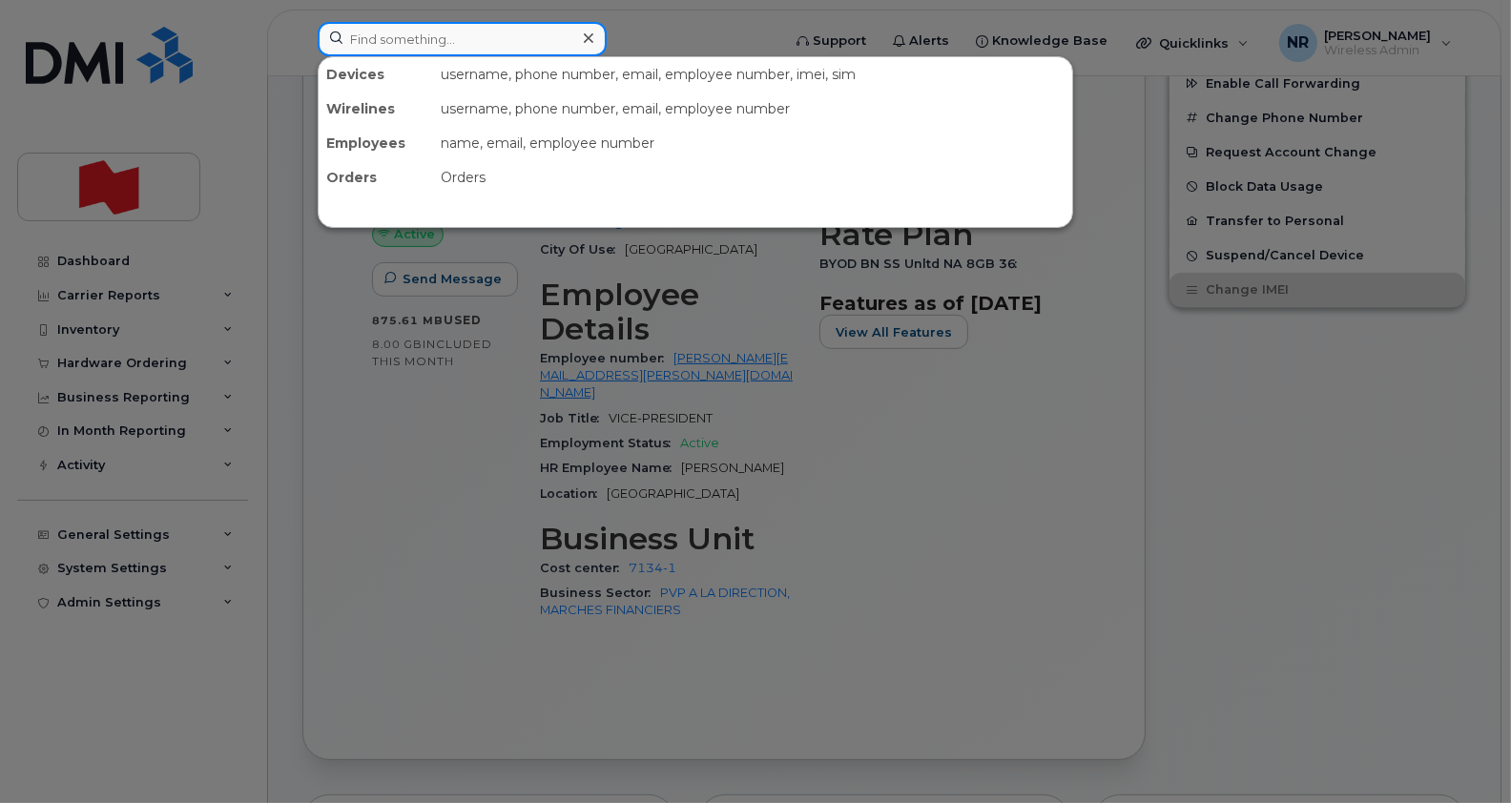
paste input "5147769195"
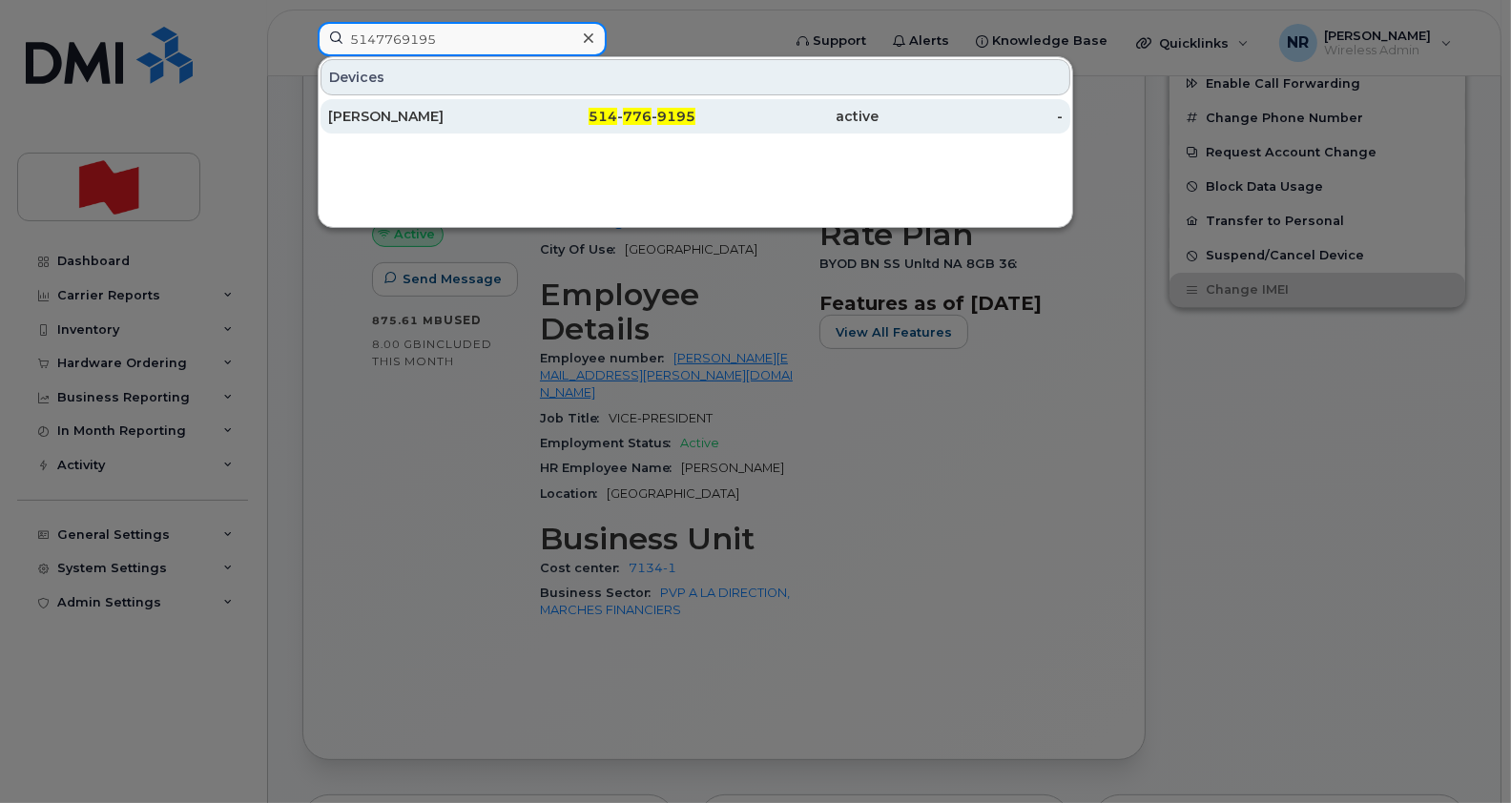
type input "5147769195"
click at [383, 123] on div "Olivier Blain" at bounding box center [420, 116] width 184 height 19
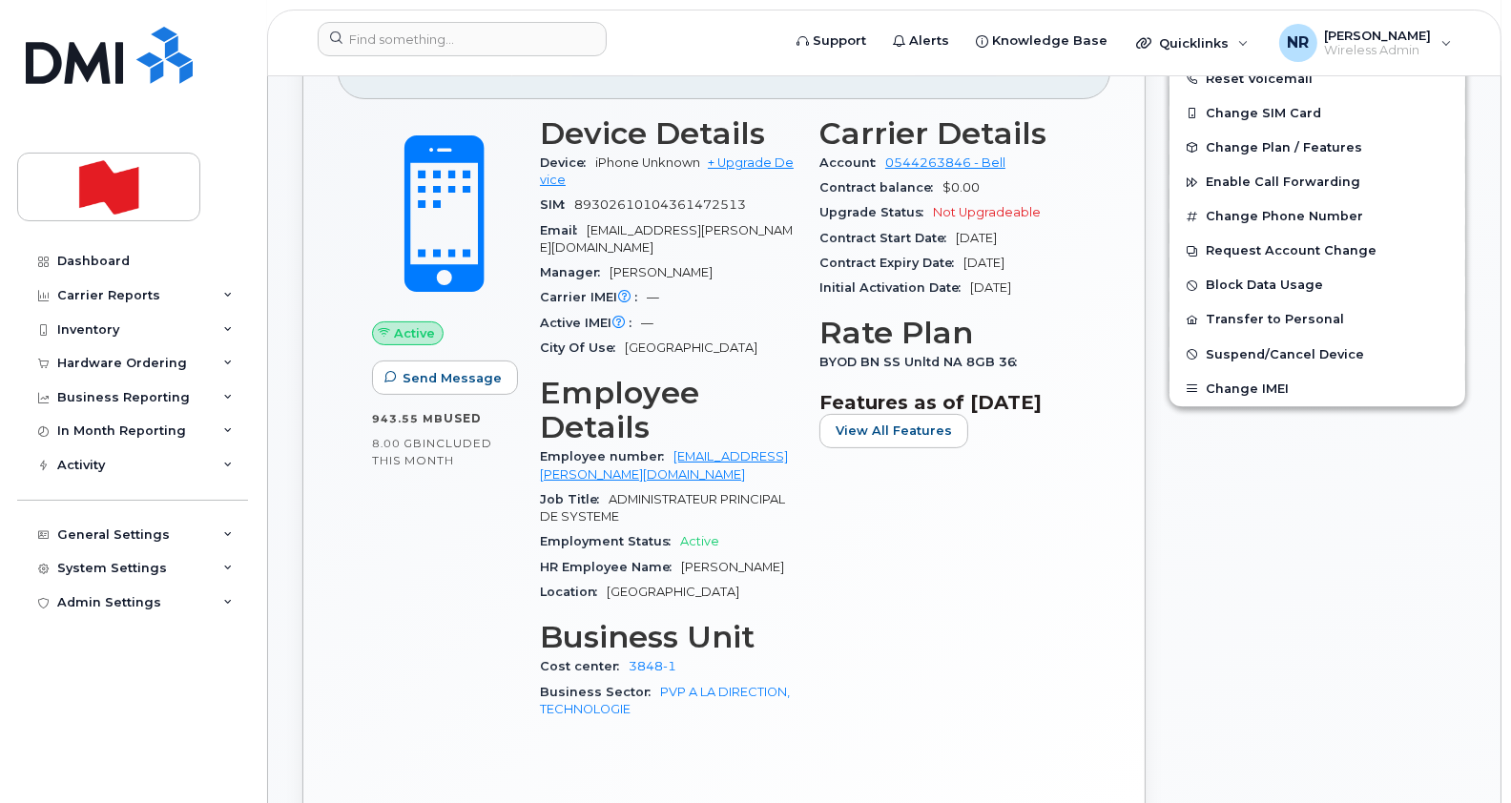
scroll to position [466, 0]
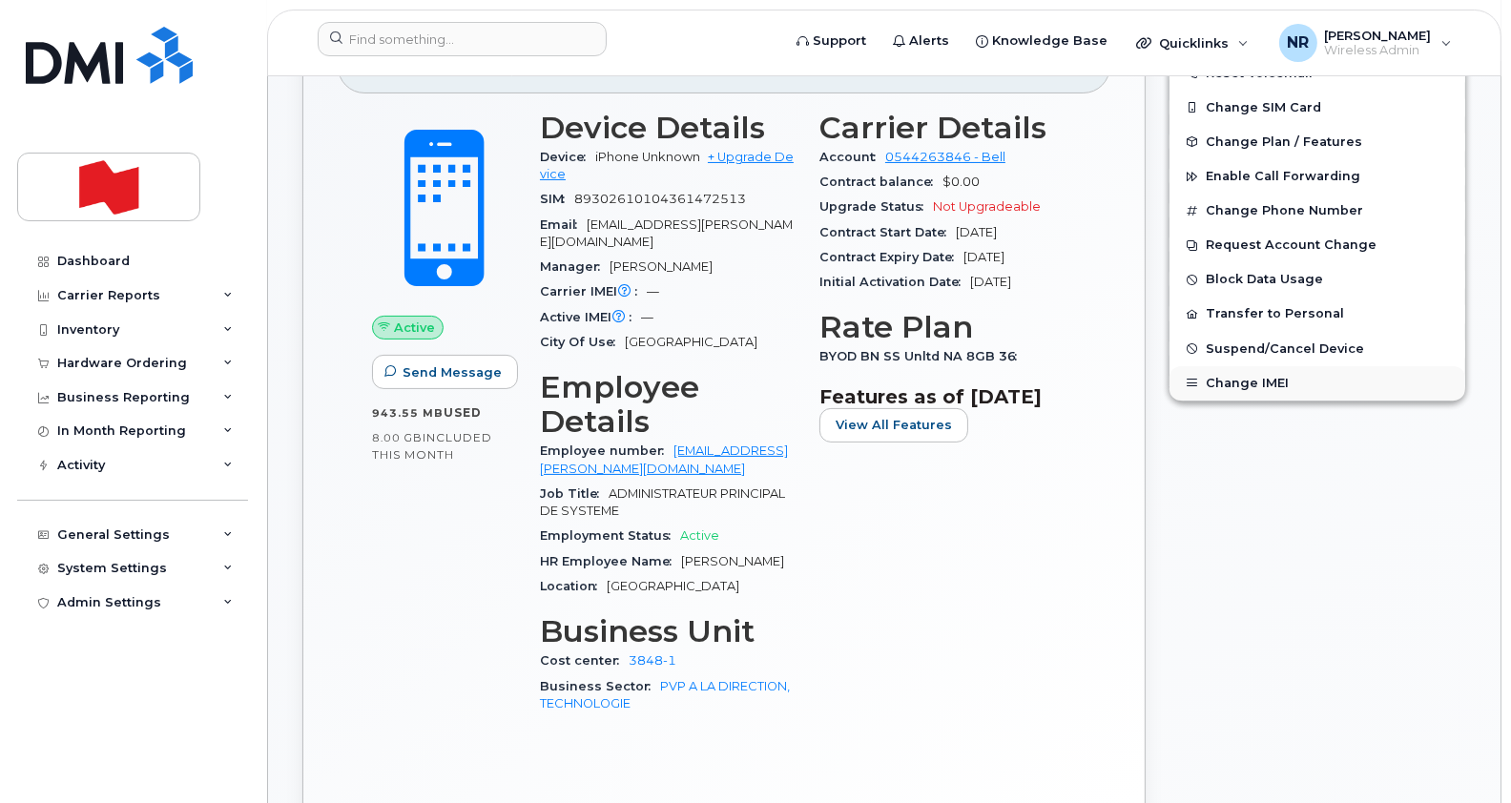
click at [1235, 386] on button "Change IMEI" at bounding box center [1317, 383] width 296 height 34
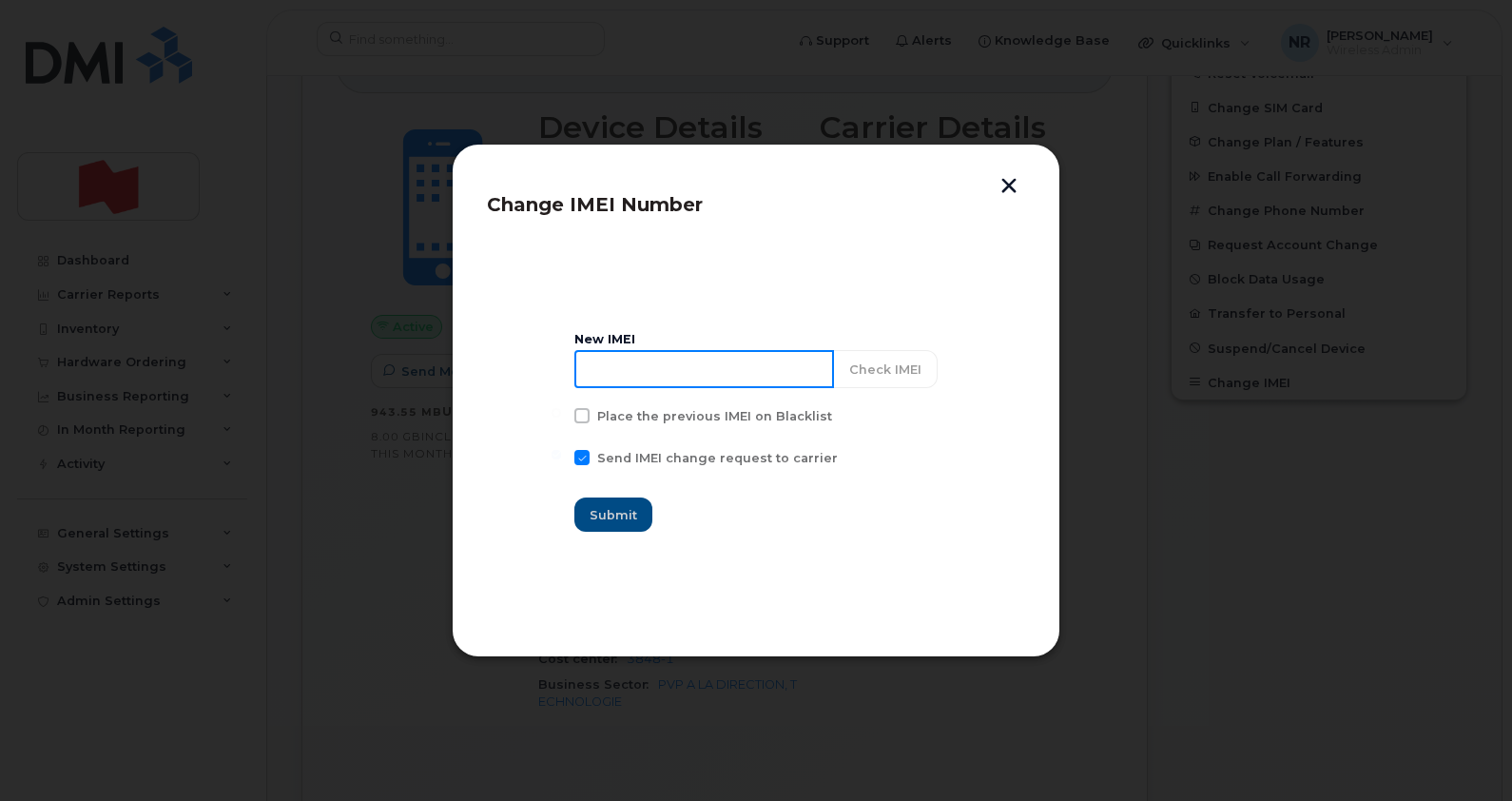
click at [645, 377] on input at bounding box center [704, 369] width 259 height 38
paste input "357528391839445"
type input "357528391839445"
click at [625, 512] on span "Submit" at bounding box center [614, 515] width 48 height 18
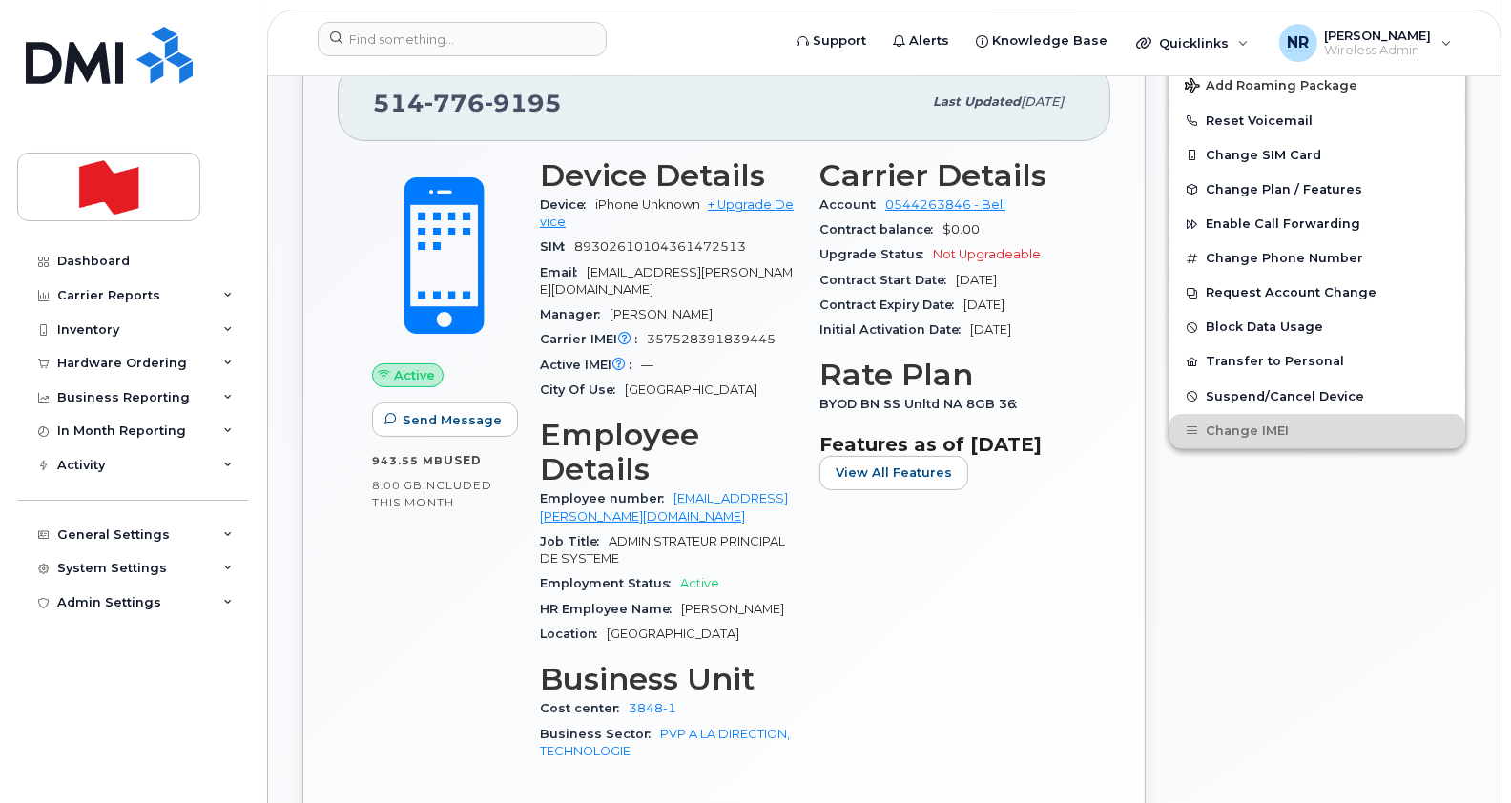
scroll to position [165, 0]
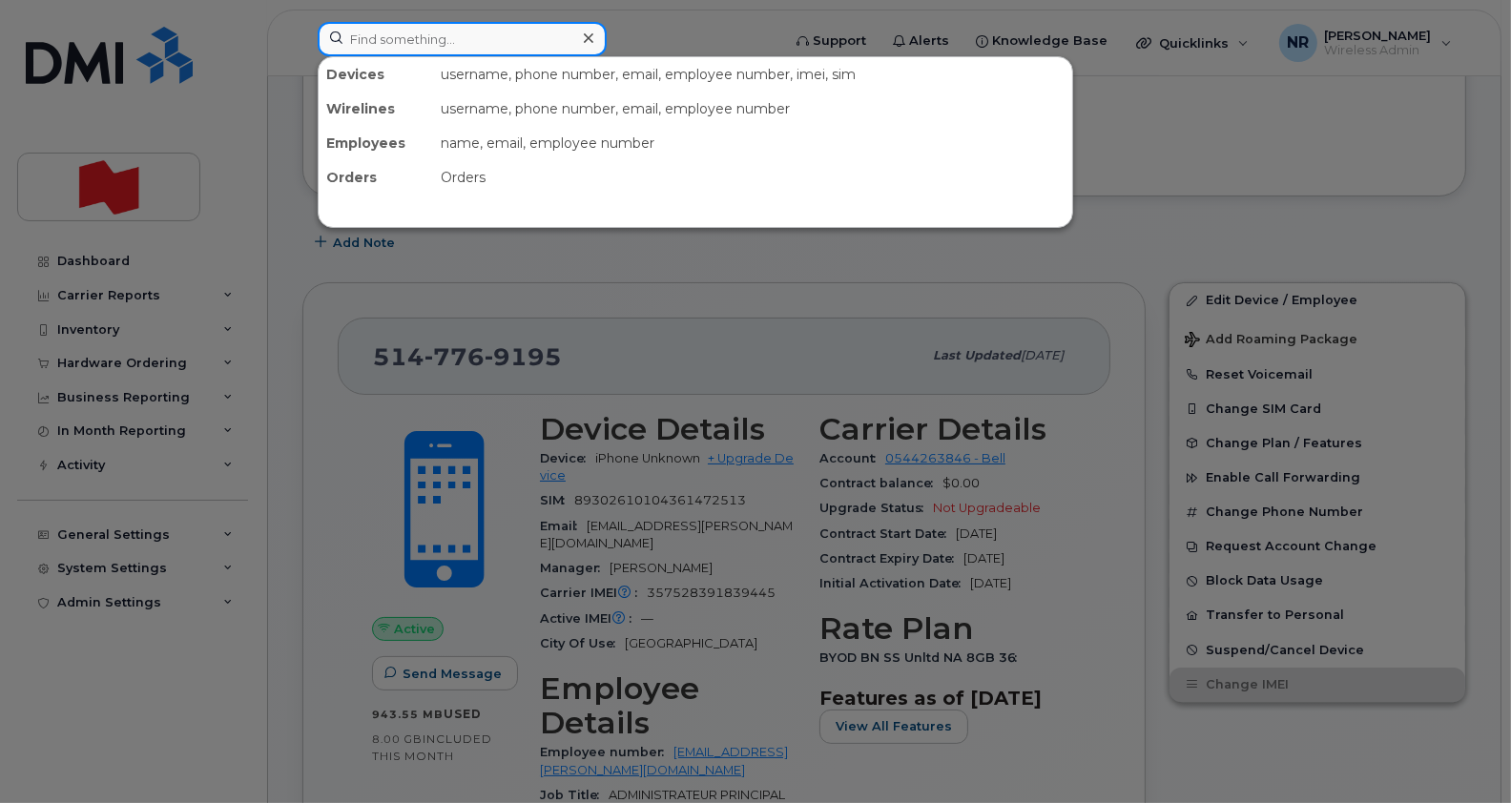
click at [540, 34] on input at bounding box center [462, 39] width 289 height 34
paste input "4383545273"
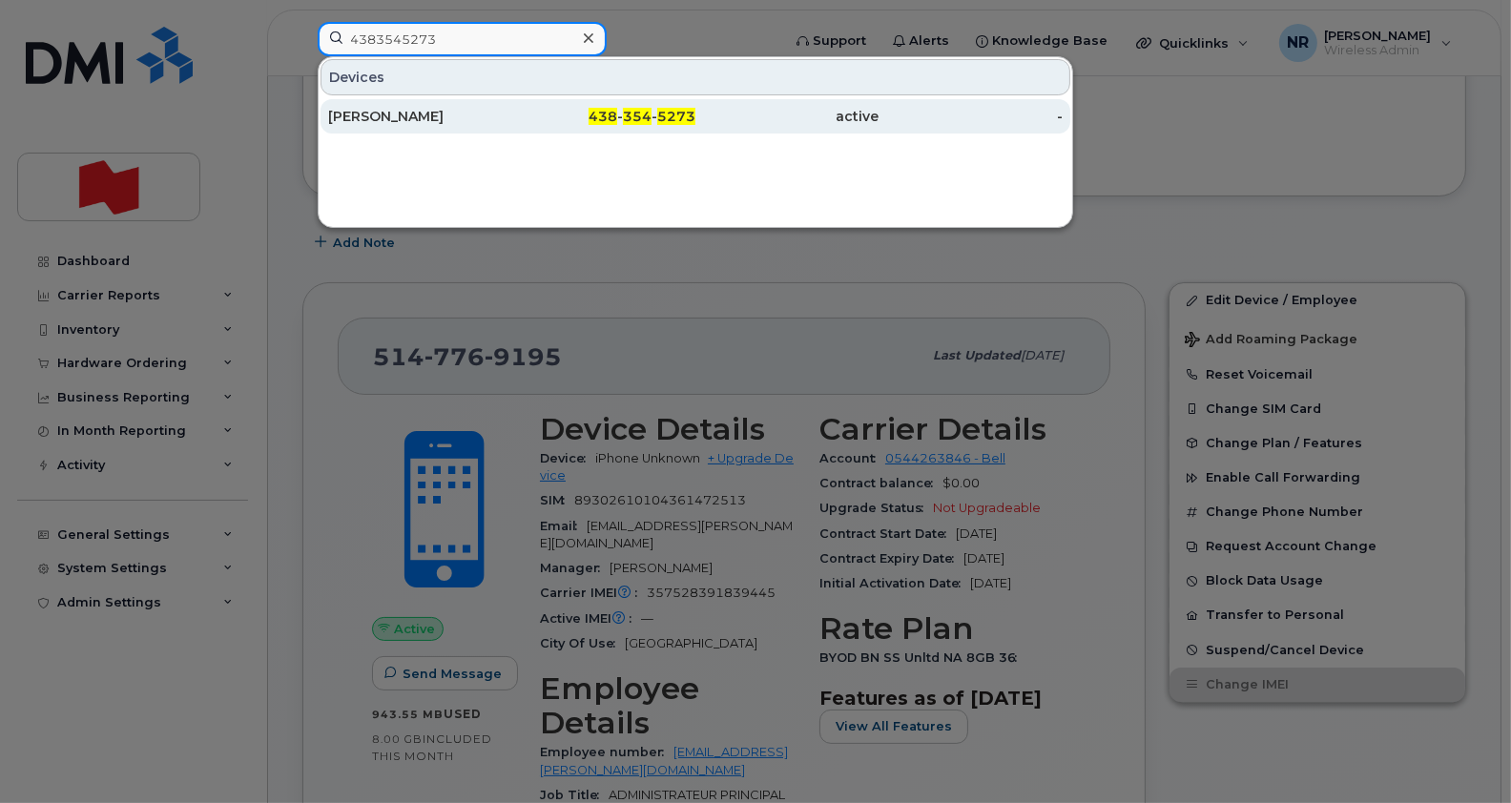
type input "4383545273"
click at [512, 104] on div "Dominique Bourdon" at bounding box center [604, 116] width 184 height 34
click at [512, 105] on div "Dominique Bourdon" at bounding box center [604, 116] width 184 height 34
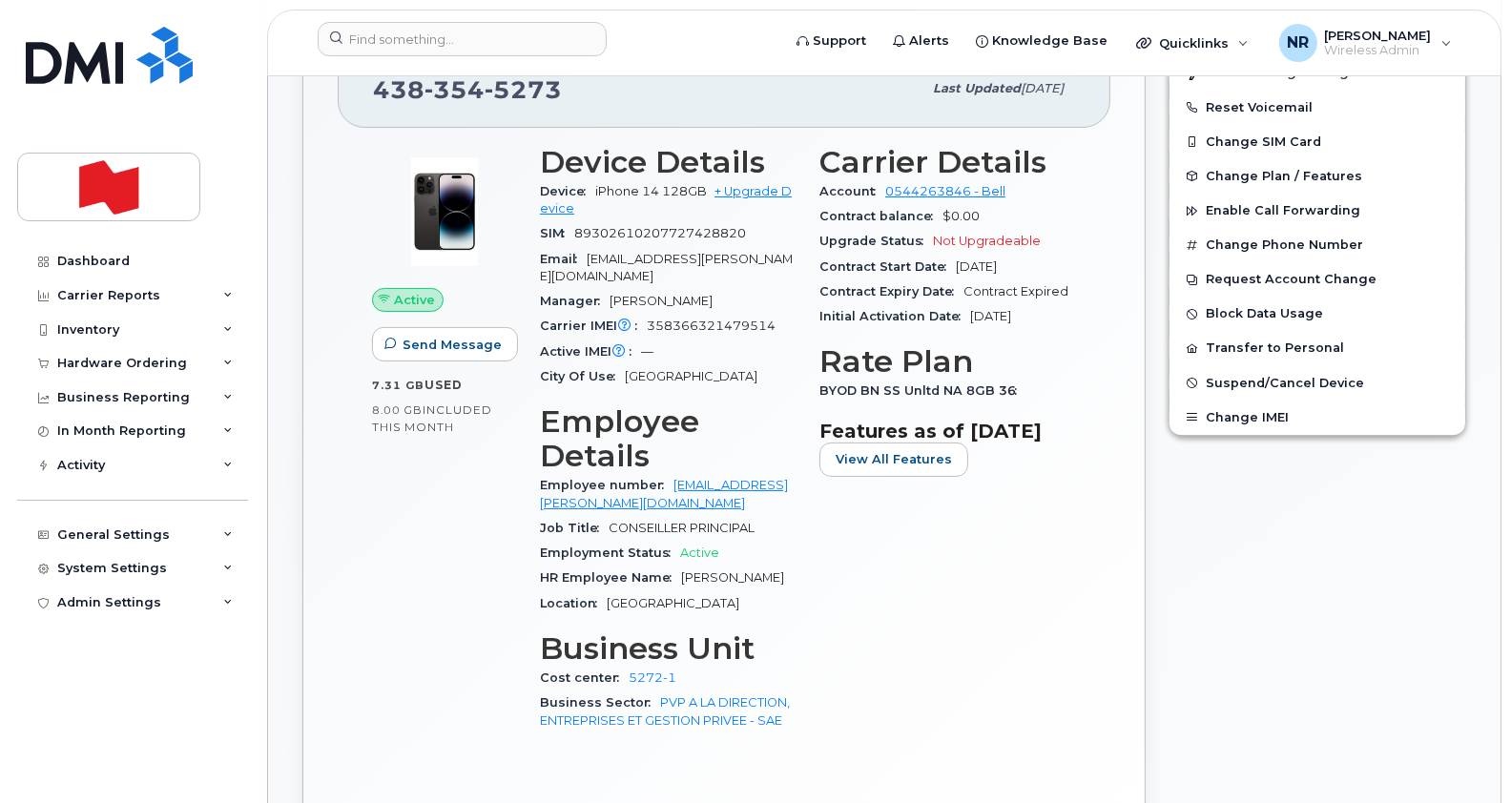
scroll to position [440, 0]
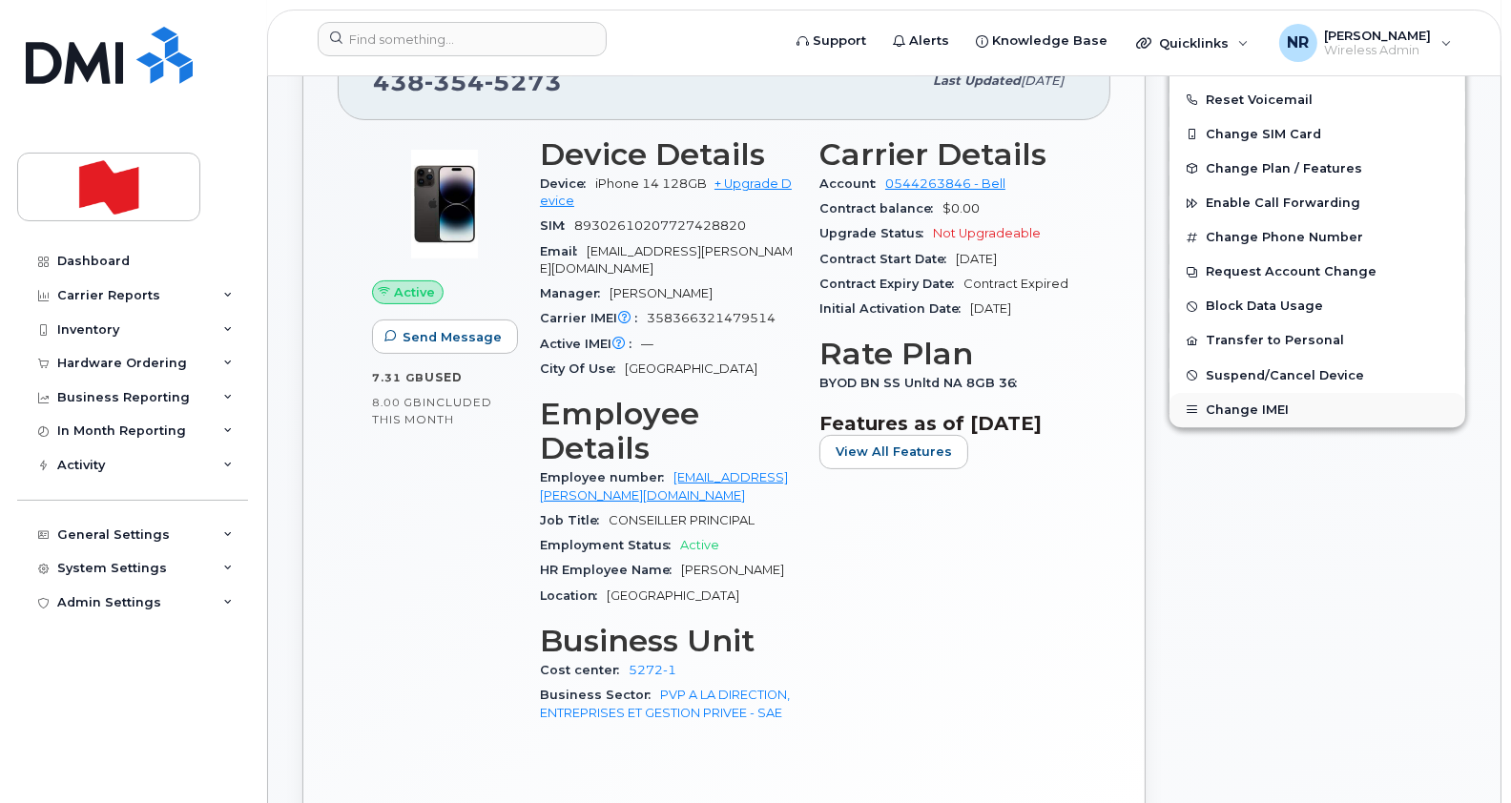
click at [1258, 408] on button "Change IMEI" at bounding box center [1317, 410] width 296 height 34
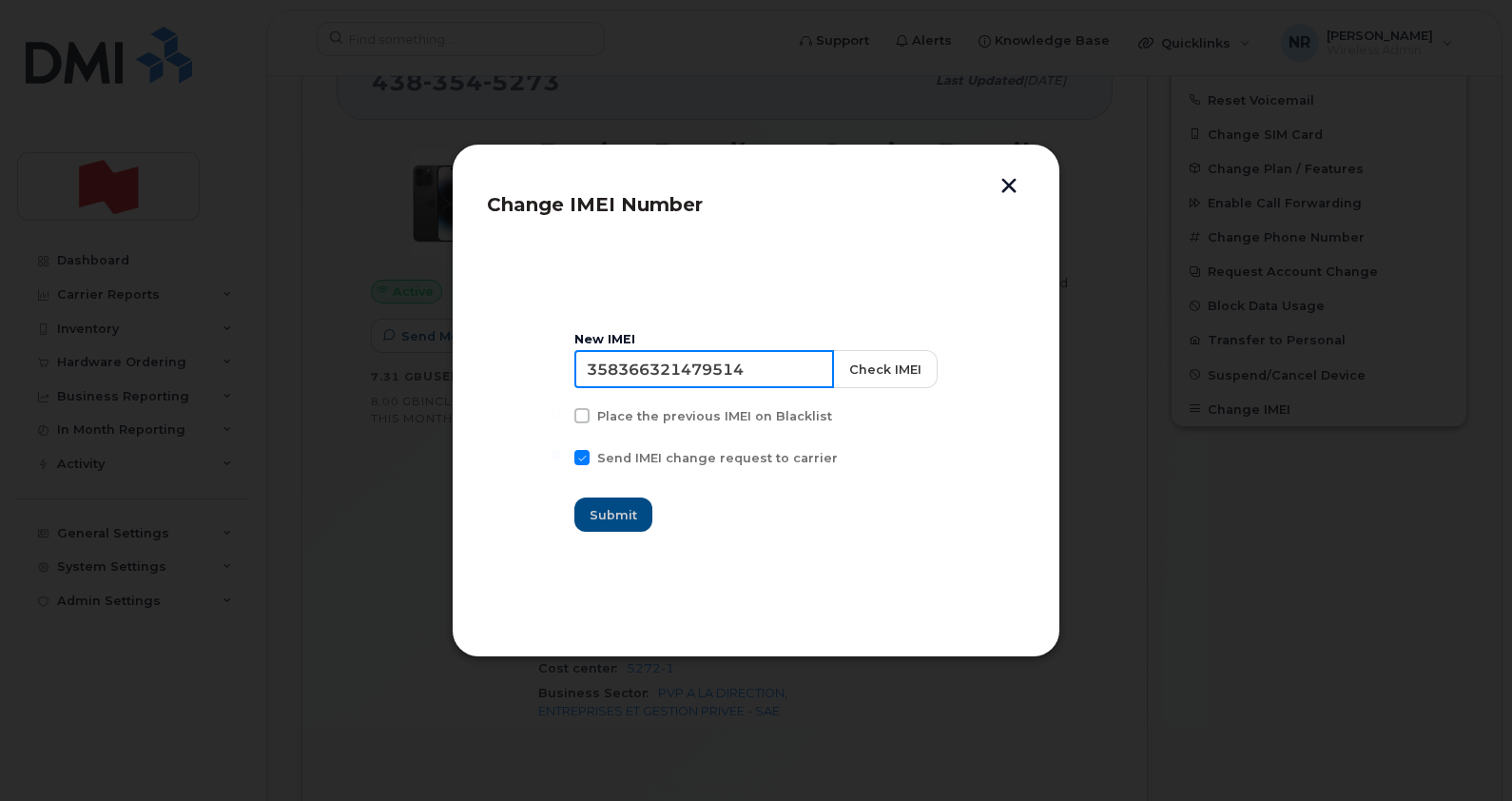
drag, startPoint x: 771, startPoint y: 369, endPoint x: 482, endPoint y: 344, distance: 290.1
click at [482, 344] on div "Change IMEI Number New IMEI [TECHNICAL_ID] Check IMEI Place the previous IMEI o…" at bounding box center [756, 400] width 608 height 514
click at [1017, 186] on button "button" at bounding box center [1008, 188] width 29 height 20
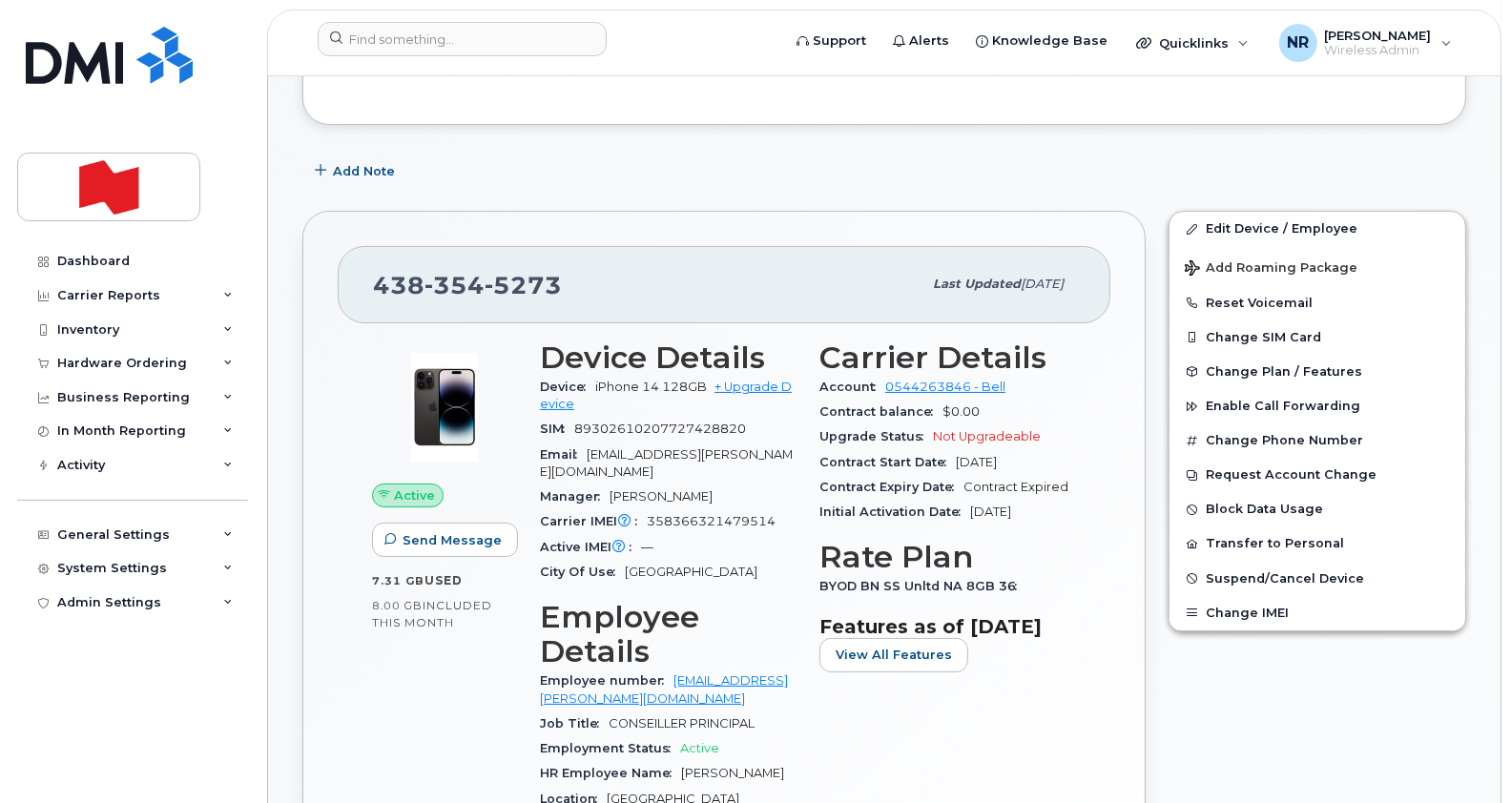
scroll to position [0, 0]
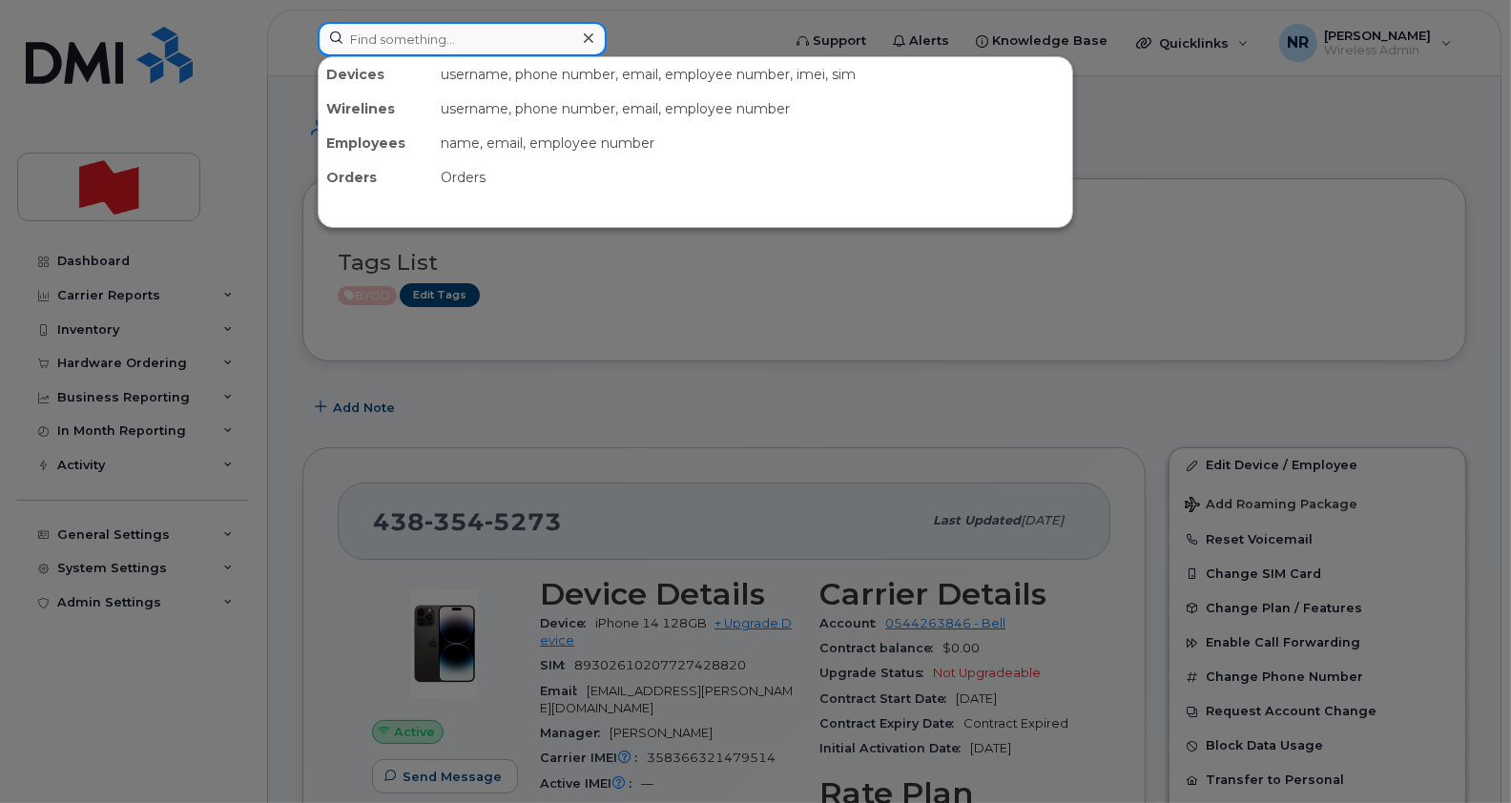
click at [478, 44] on input at bounding box center [462, 39] width 289 height 34
paste input "5142477688"
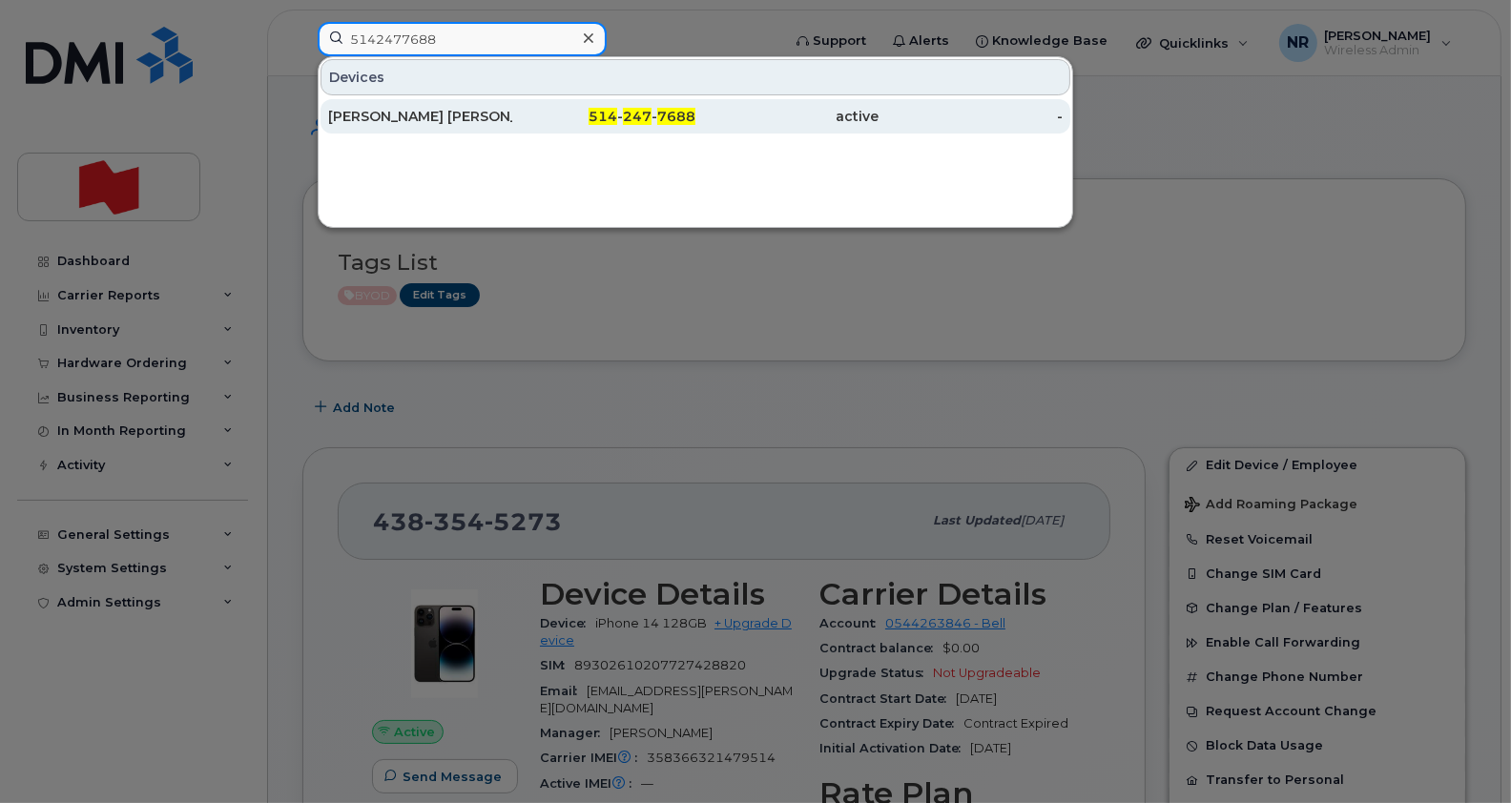
type input "5142477688"
click at [410, 107] on div "[PERSON_NAME] [PERSON_NAME]" at bounding box center [420, 116] width 184 height 19
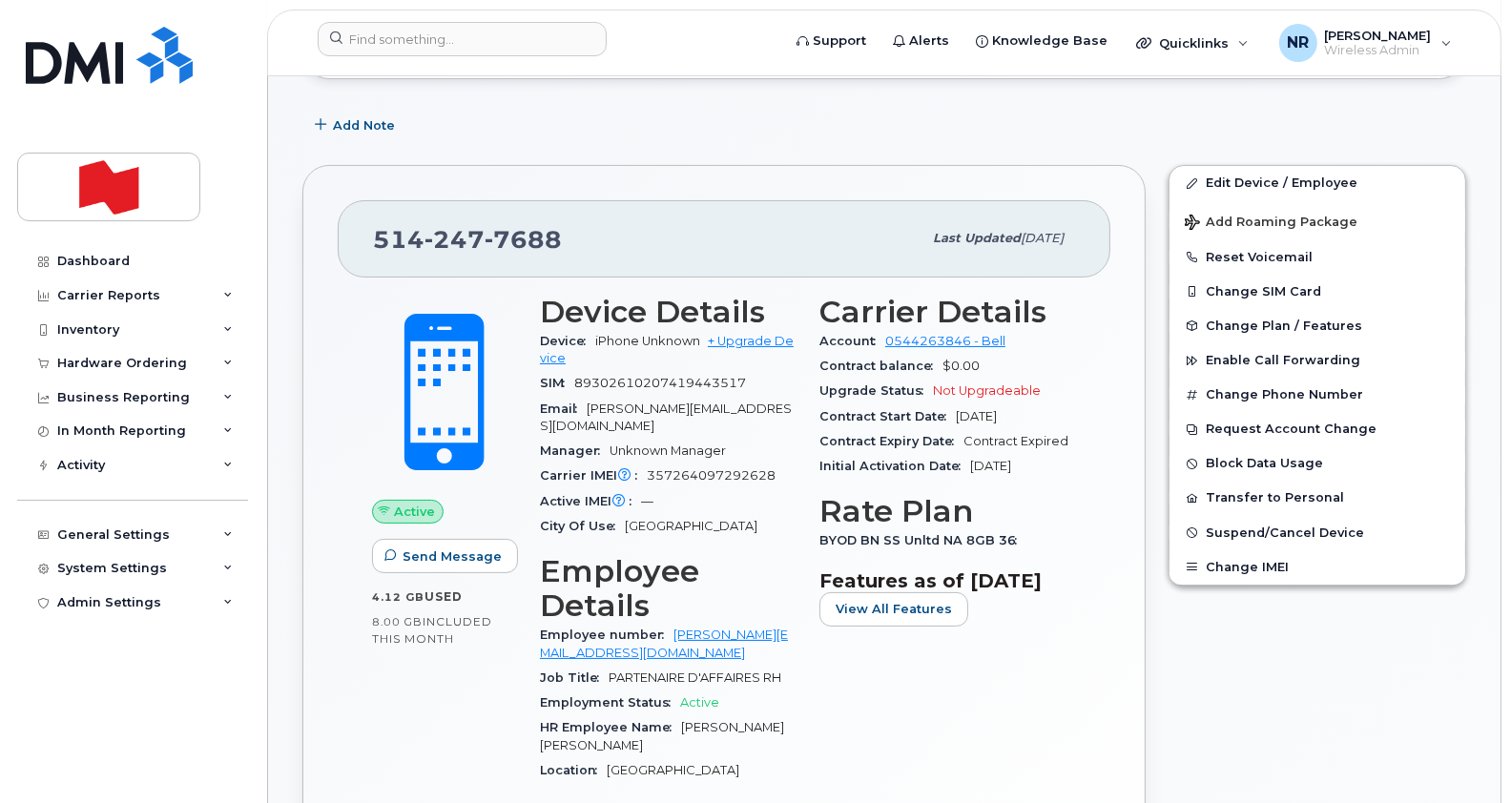
scroll to position [263, 0]
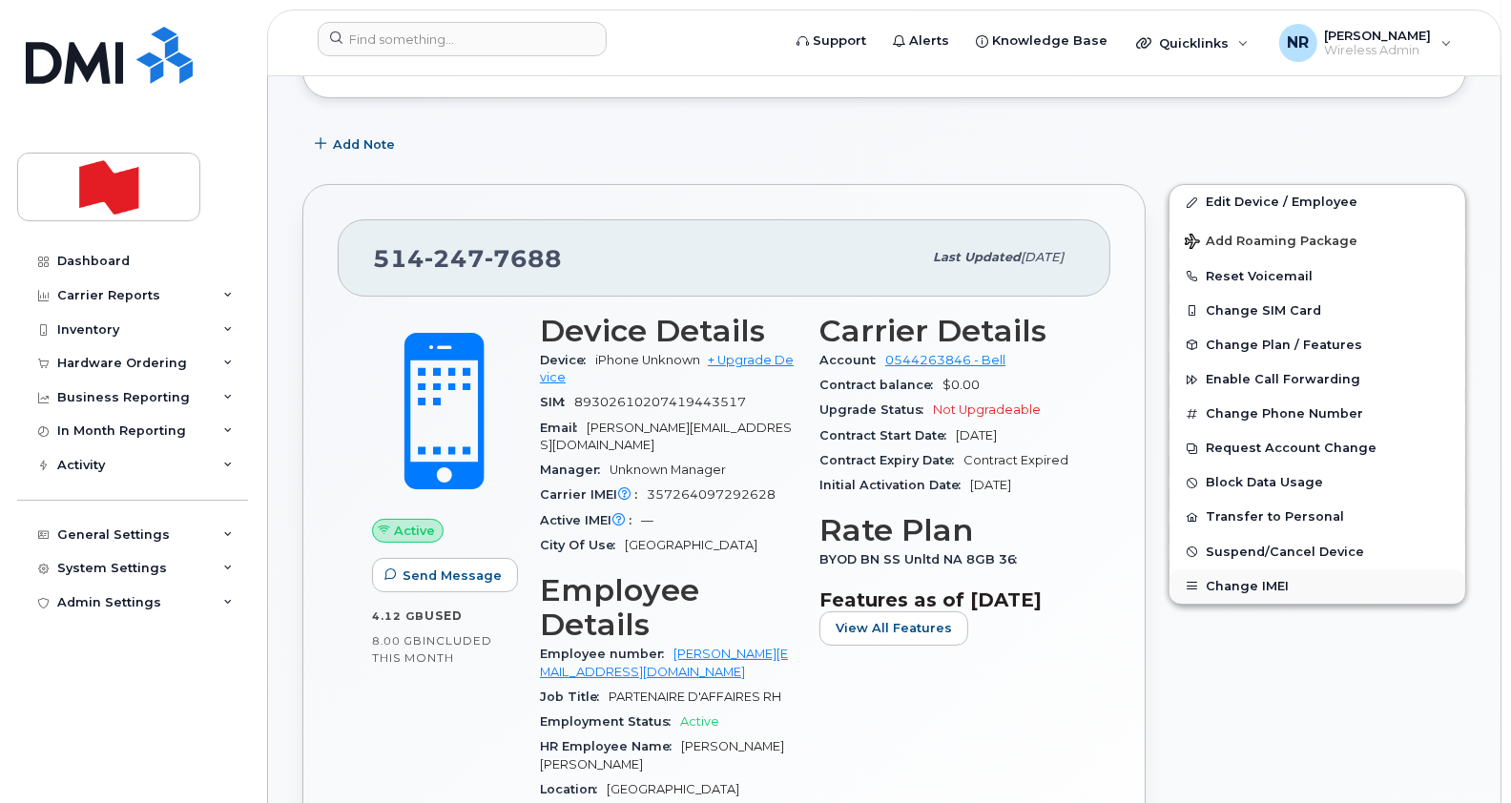
click at [1260, 594] on button "Change IMEI" at bounding box center [1317, 586] width 296 height 34
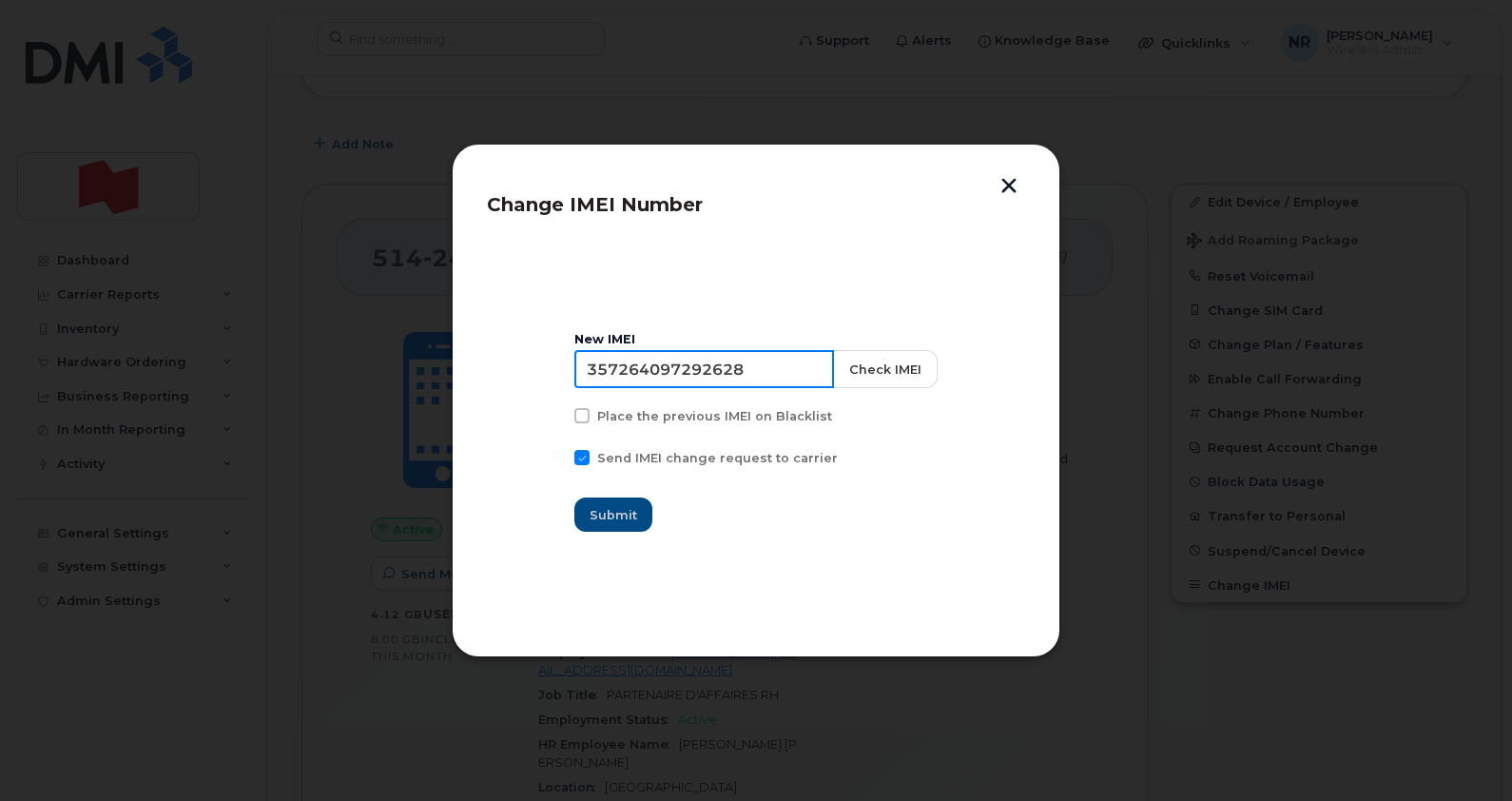
drag, startPoint x: 800, startPoint y: 379, endPoint x: 549, endPoint y: 363, distance: 251.5
click at [549, 363] on section "New IMEI [TECHNICAL_ID] Check IMEI Place the previous IMEI on Blacklist Send IM…" at bounding box center [756, 431] width 539 height 380
paste input "528392118146"
type input "357528392118146"
click at [625, 515] on span "Submit" at bounding box center [614, 515] width 48 height 18
